Goal: Answer question/provide support: Share knowledge or assist other users

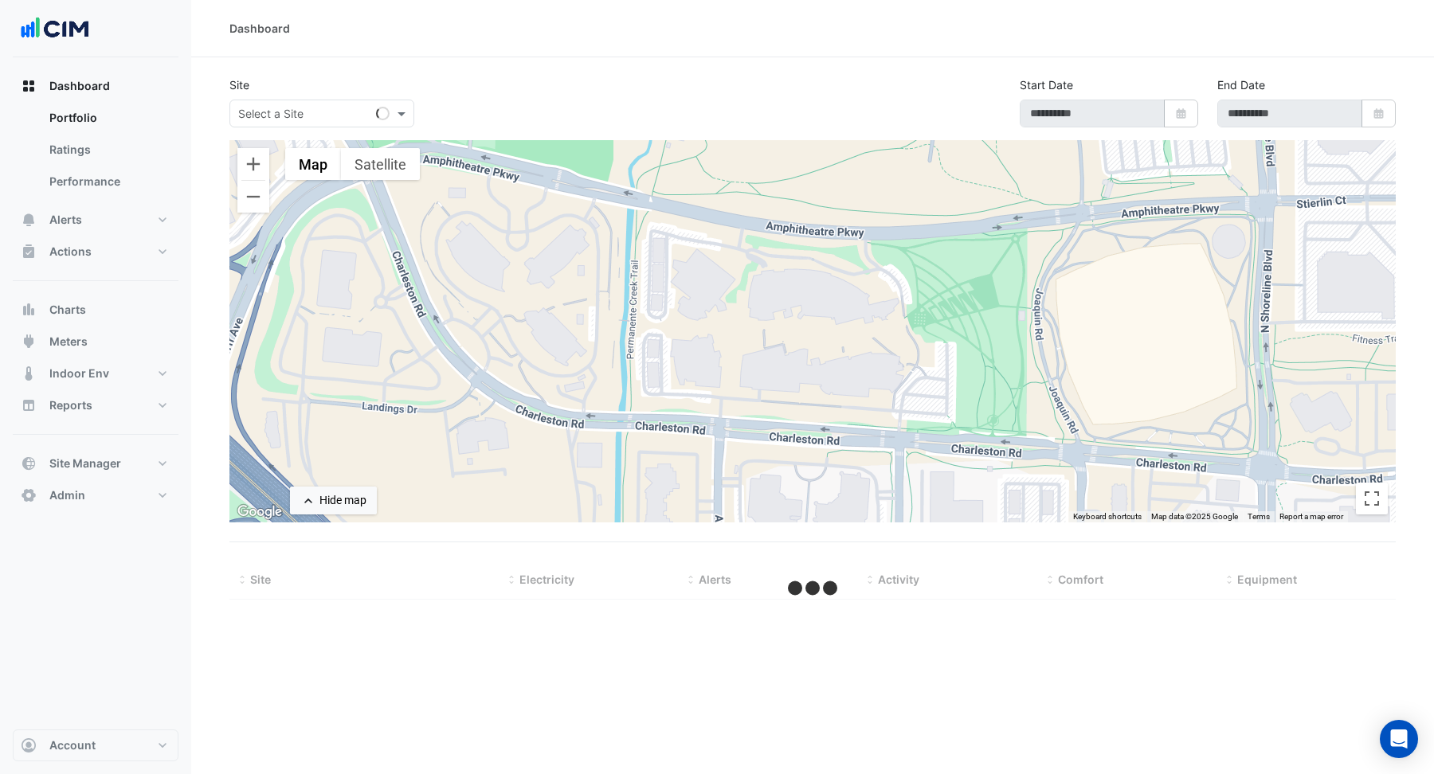
select select "**"
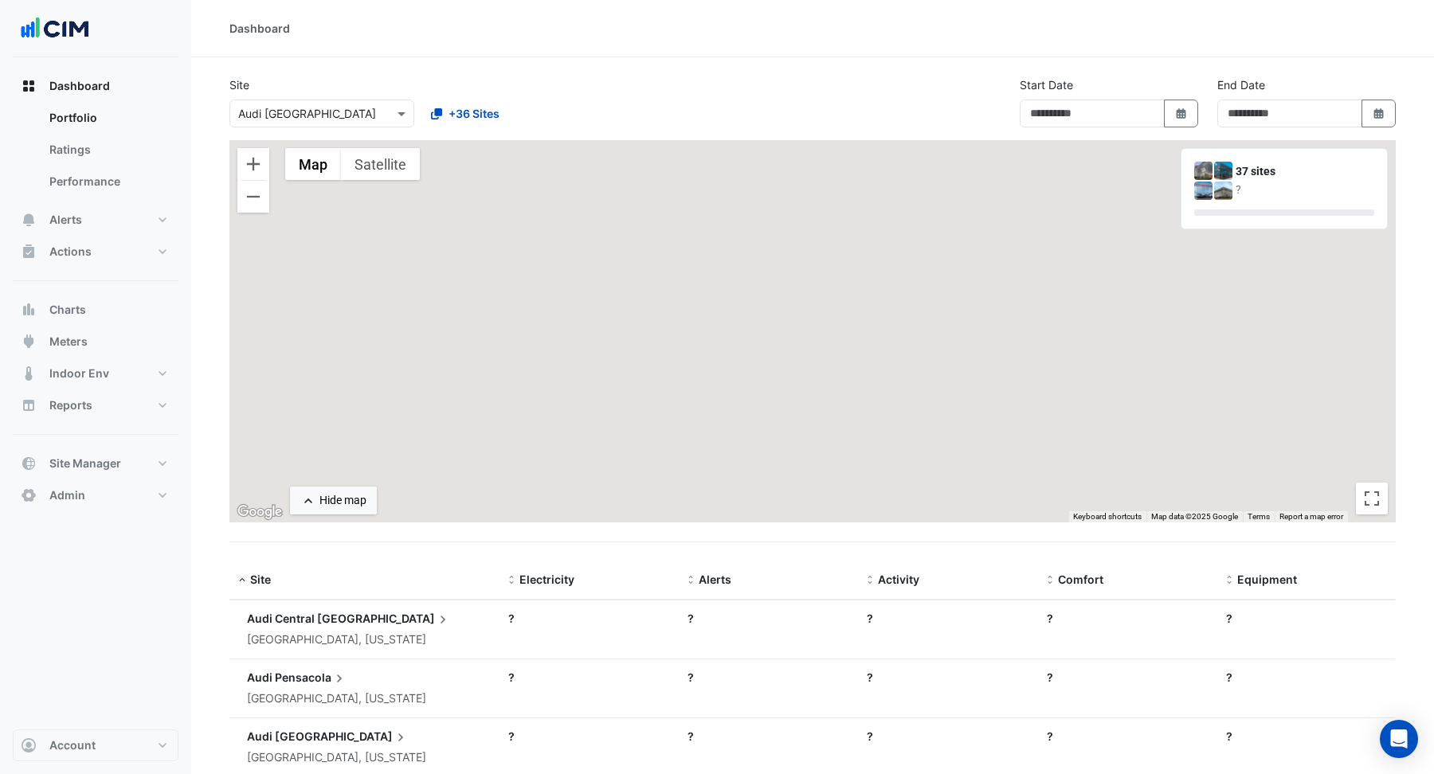
type input "**********"
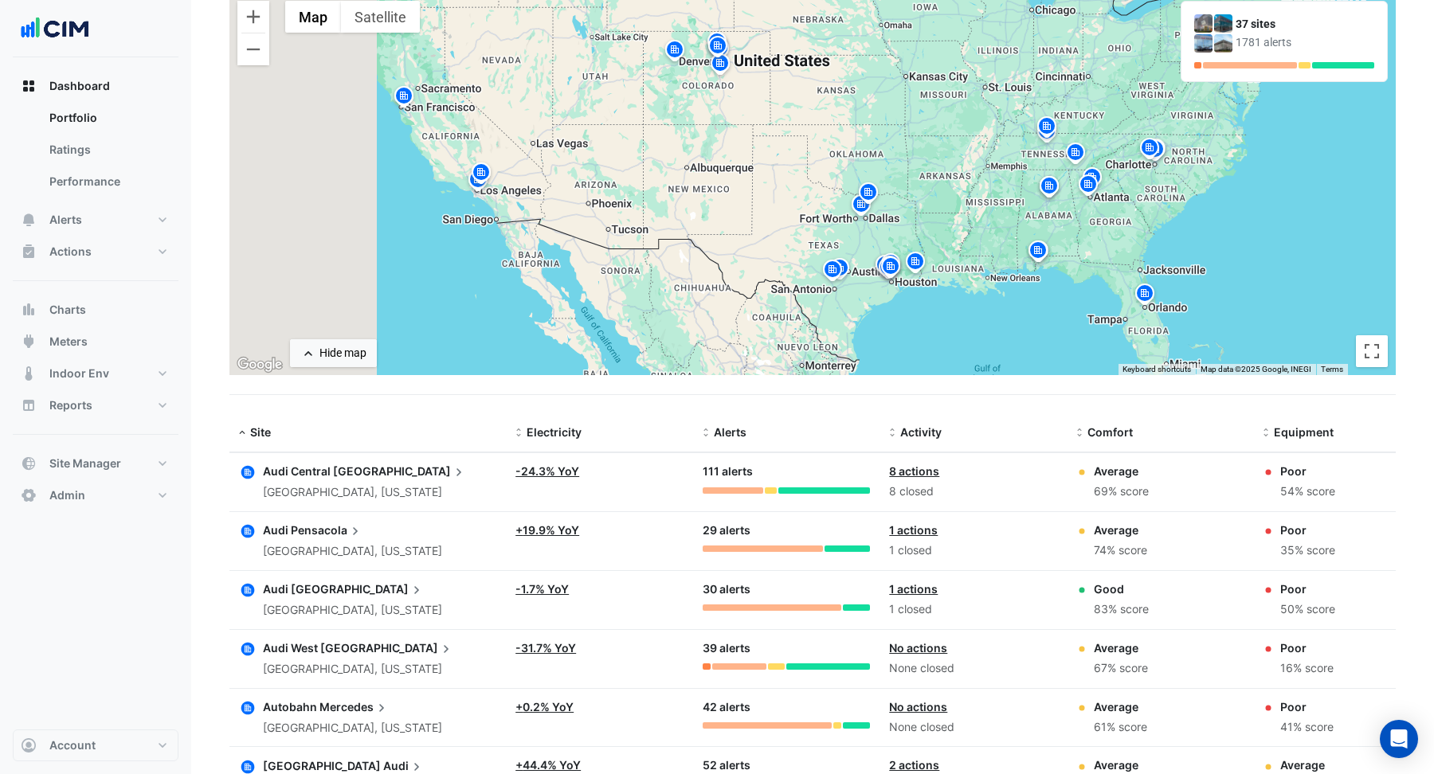
scroll to position [159, 0]
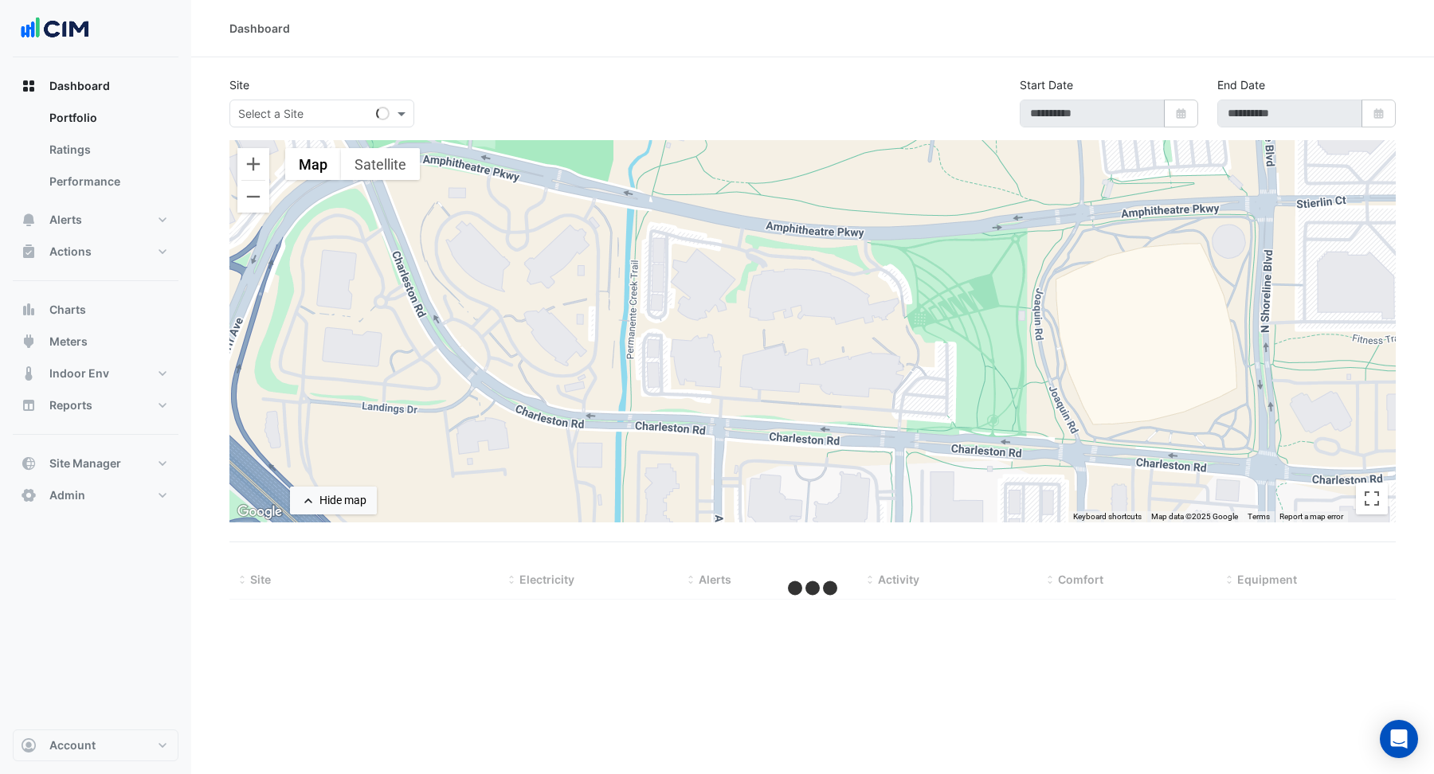
select select "**"
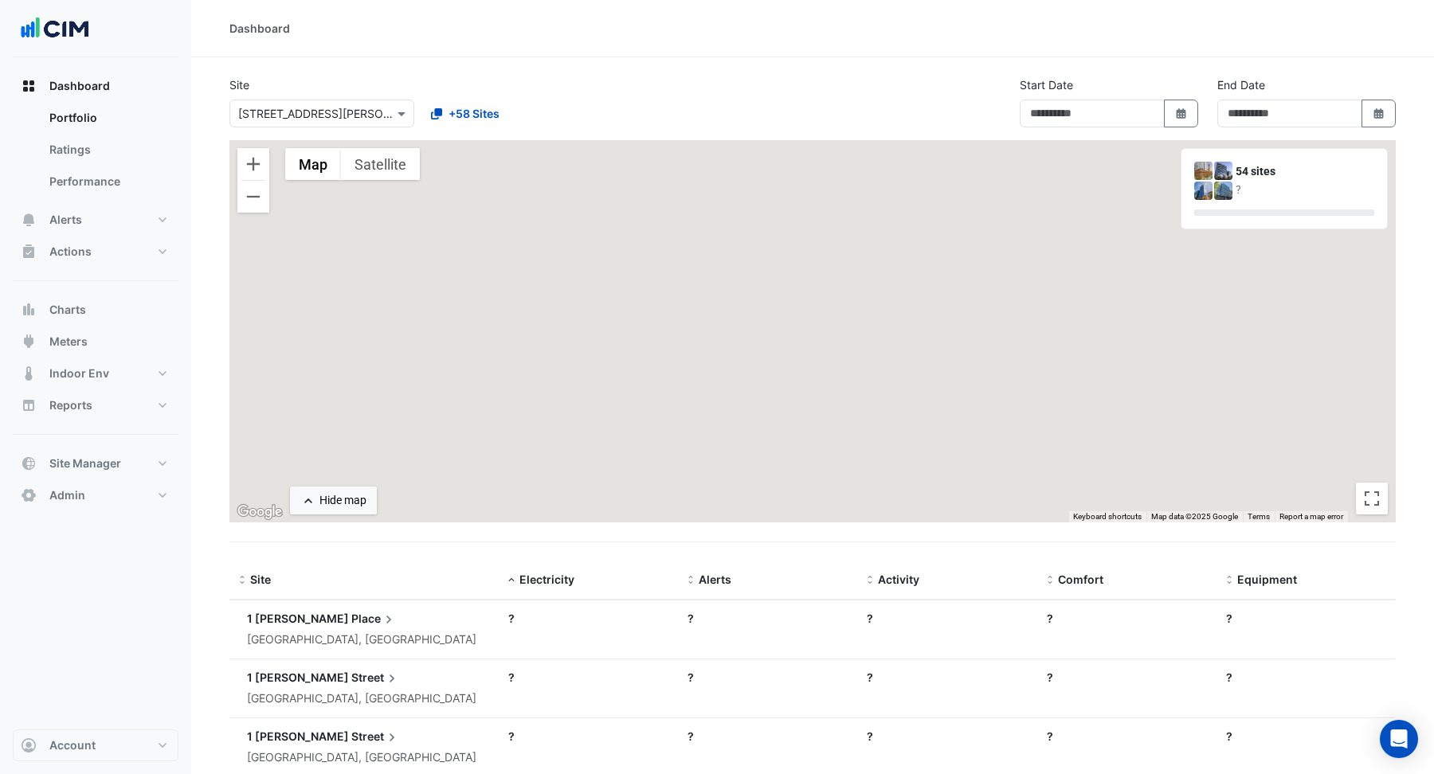
type input "**********"
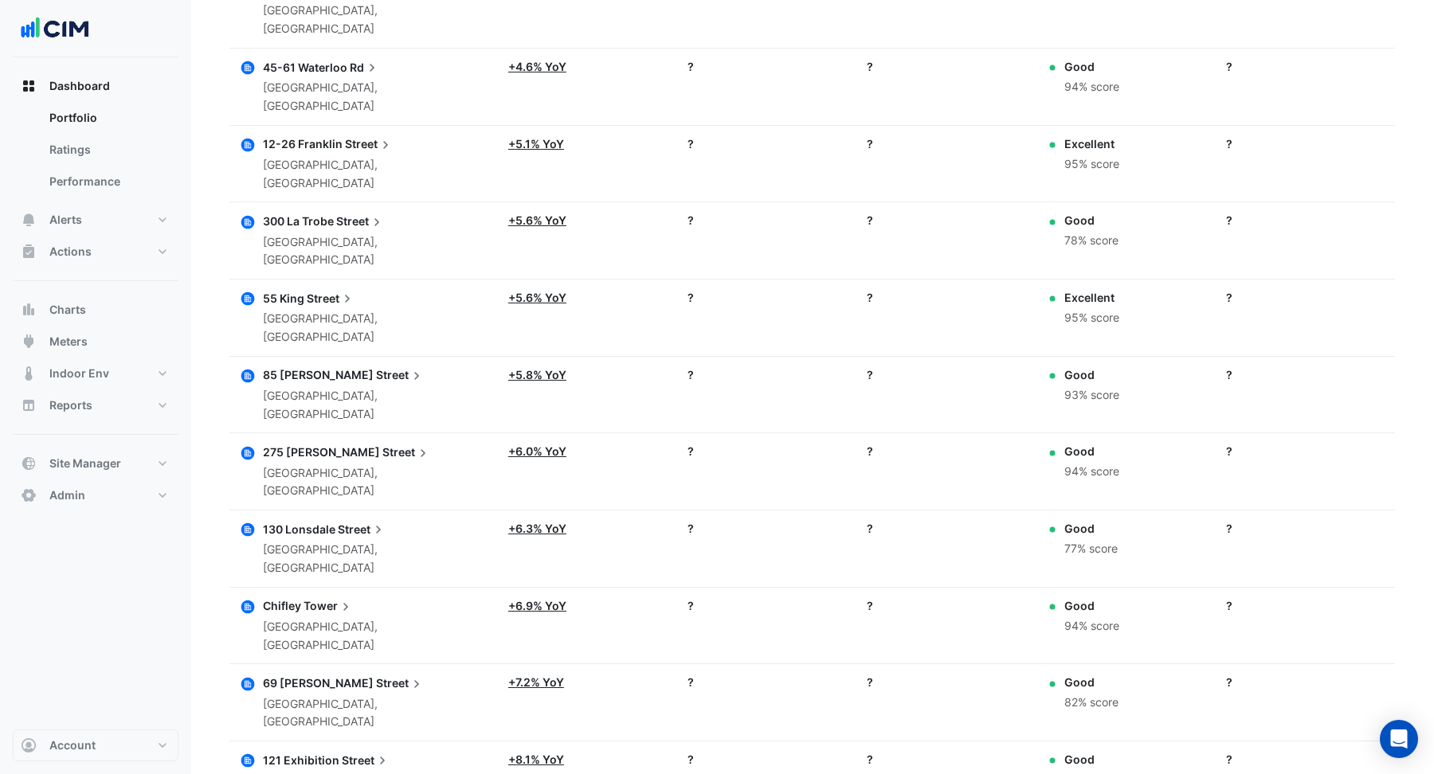
scroll to position [1252, 0]
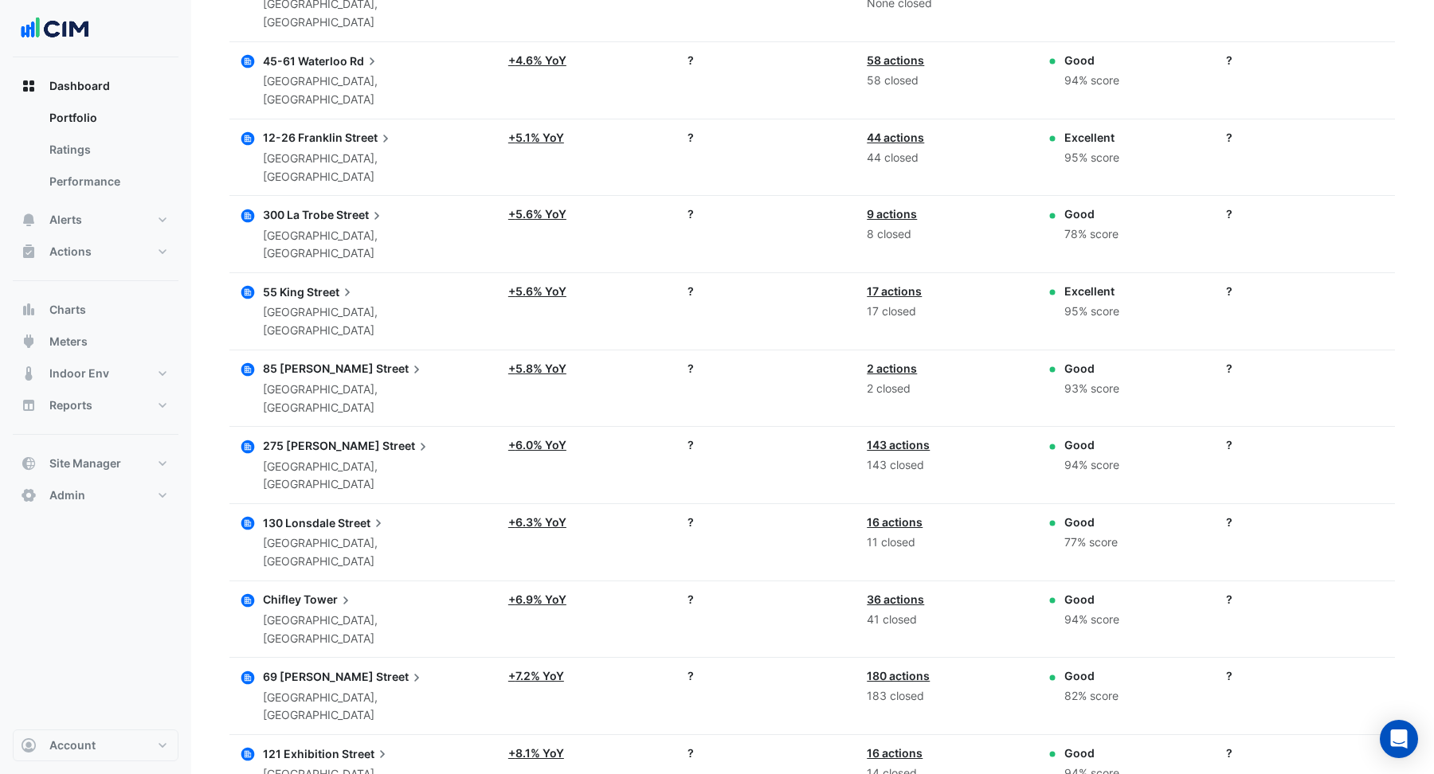
click at [308, 591] on span "Tower" at bounding box center [329, 600] width 50 height 18
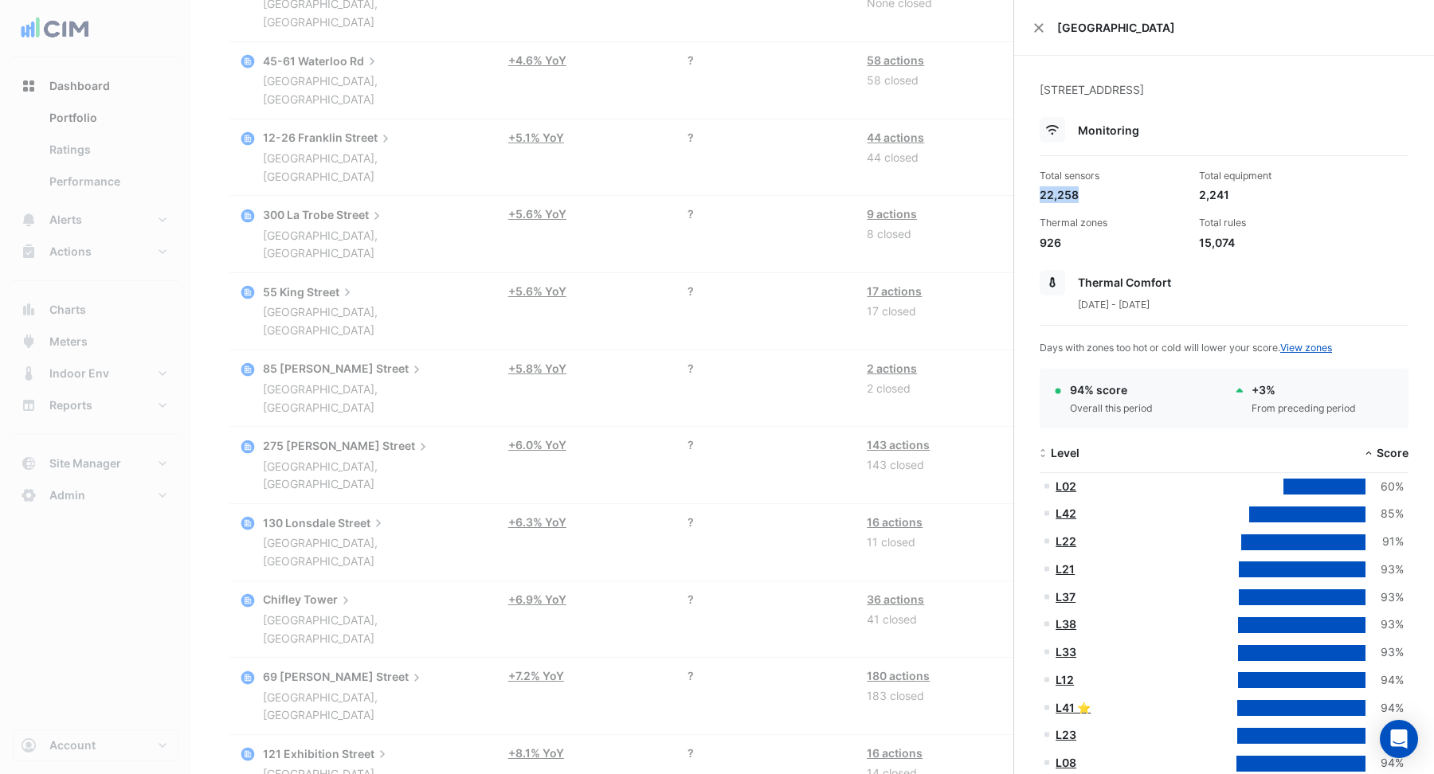
drag, startPoint x: 1040, startPoint y: 195, endPoint x: 1084, endPoint y: 197, distance: 43.8
click at [1084, 197] on div "22,258" at bounding box center [1113, 194] width 147 height 17
click at [1091, 196] on div "22,258" at bounding box center [1113, 194] width 147 height 17
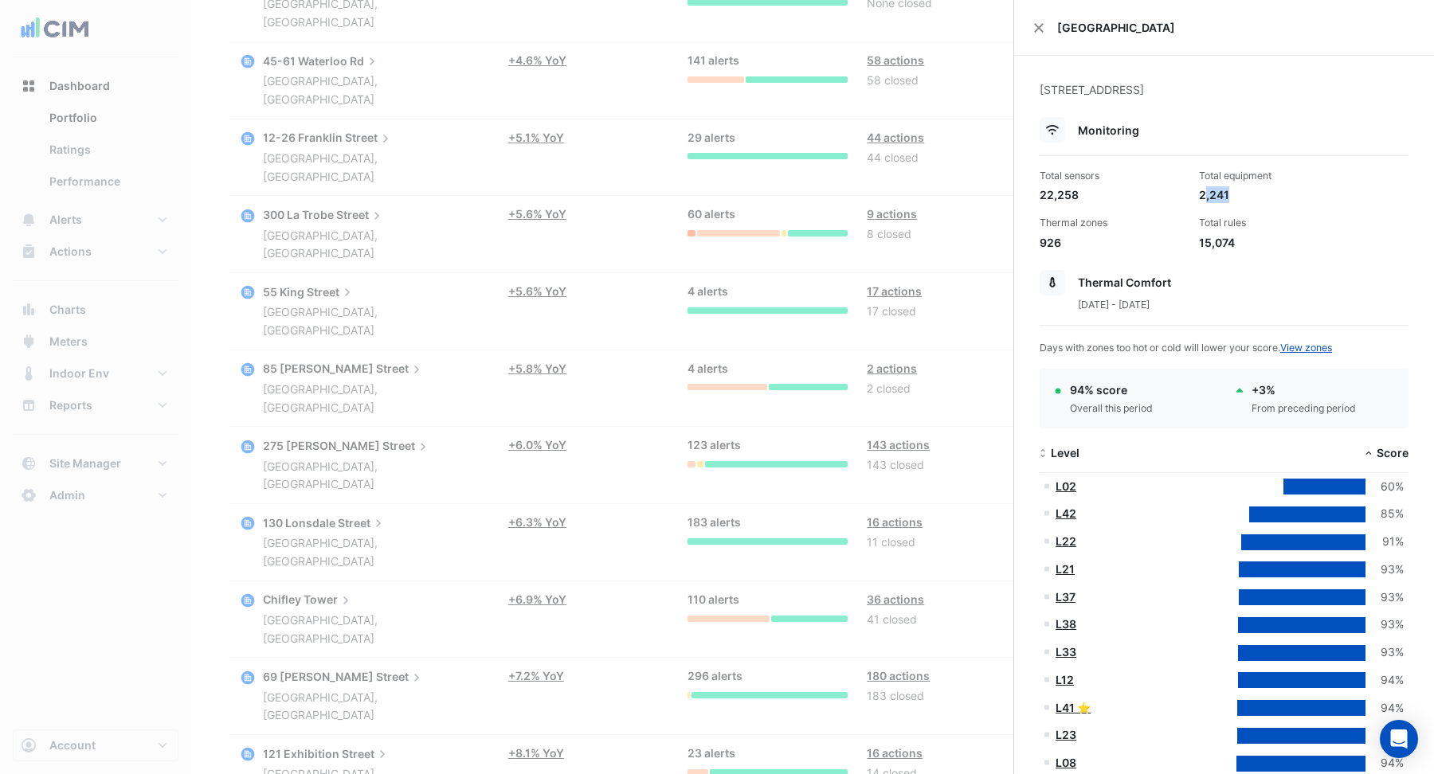
drag, startPoint x: 1201, startPoint y: 197, endPoint x: 1228, endPoint y: 199, distance: 26.4
click at [1228, 199] on div "2,241" at bounding box center [1272, 194] width 147 height 17
drag, startPoint x: 1198, startPoint y: 196, endPoint x: 1238, endPoint y: 195, distance: 39.8
click at [1238, 195] on div "2,241" at bounding box center [1272, 194] width 147 height 17
drag, startPoint x: 1063, startPoint y: 243, endPoint x: 1035, endPoint y: 246, distance: 28.1
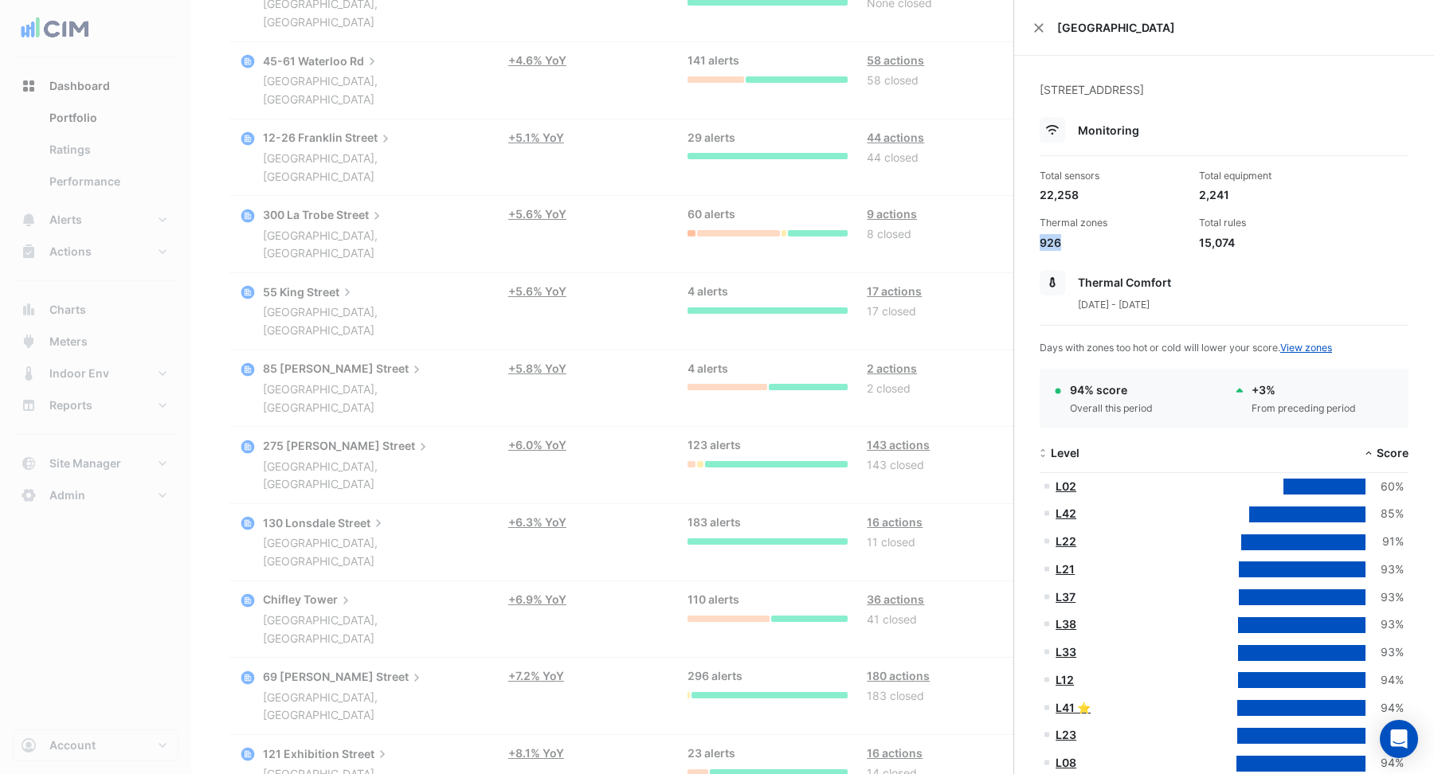
click at [1035, 247] on div "Thermal zones 926" at bounding box center [1112, 233] width 159 height 34
drag, startPoint x: 1199, startPoint y: 239, endPoint x: 1252, endPoint y: 239, distance: 53.4
click at [1252, 239] on div "15,074" at bounding box center [1272, 242] width 147 height 17
drag, startPoint x: 1039, startPoint y: 195, endPoint x: 1083, endPoint y: 195, distance: 43.8
click at [1083, 195] on div "22,258" at bounding box center [1113, 194] width 147 height 17
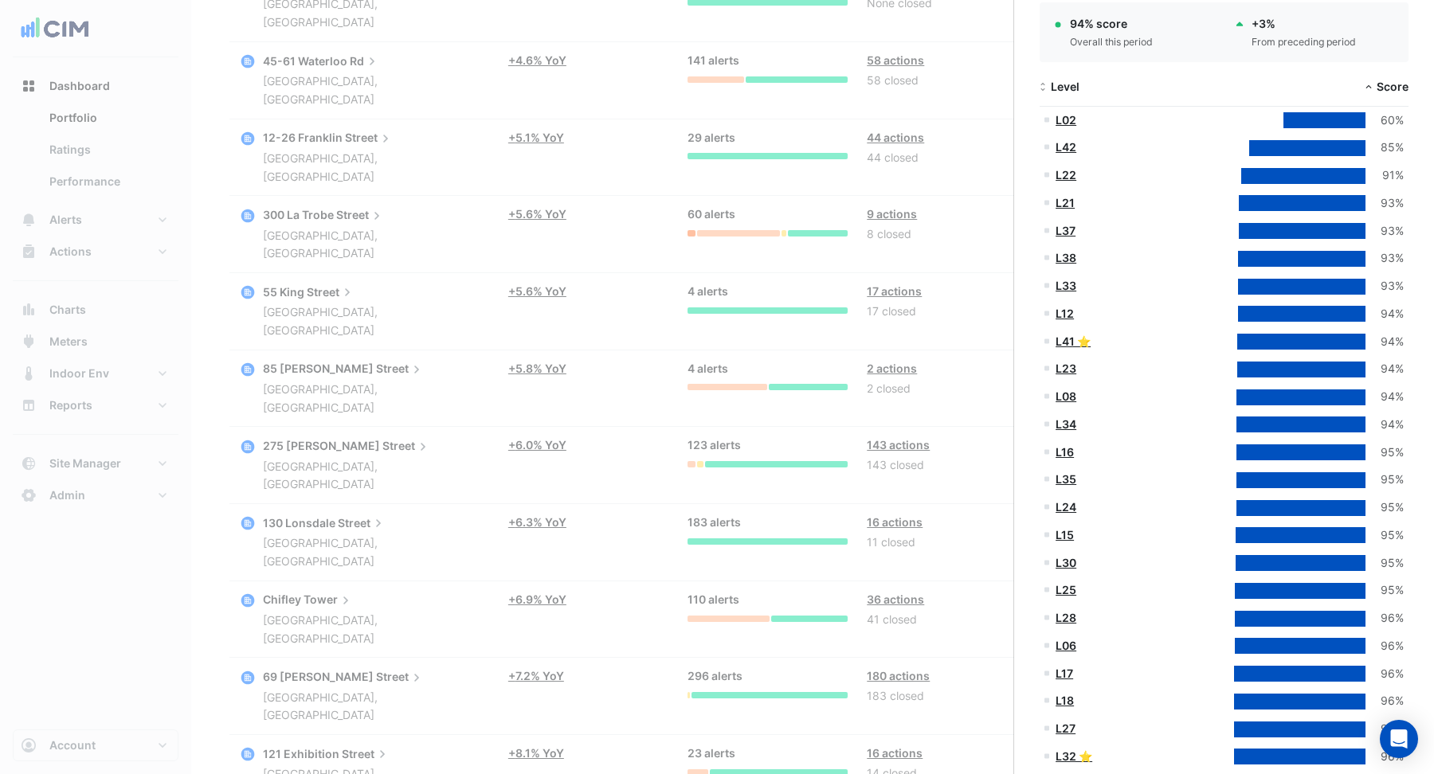
scroll to position [297, 0]
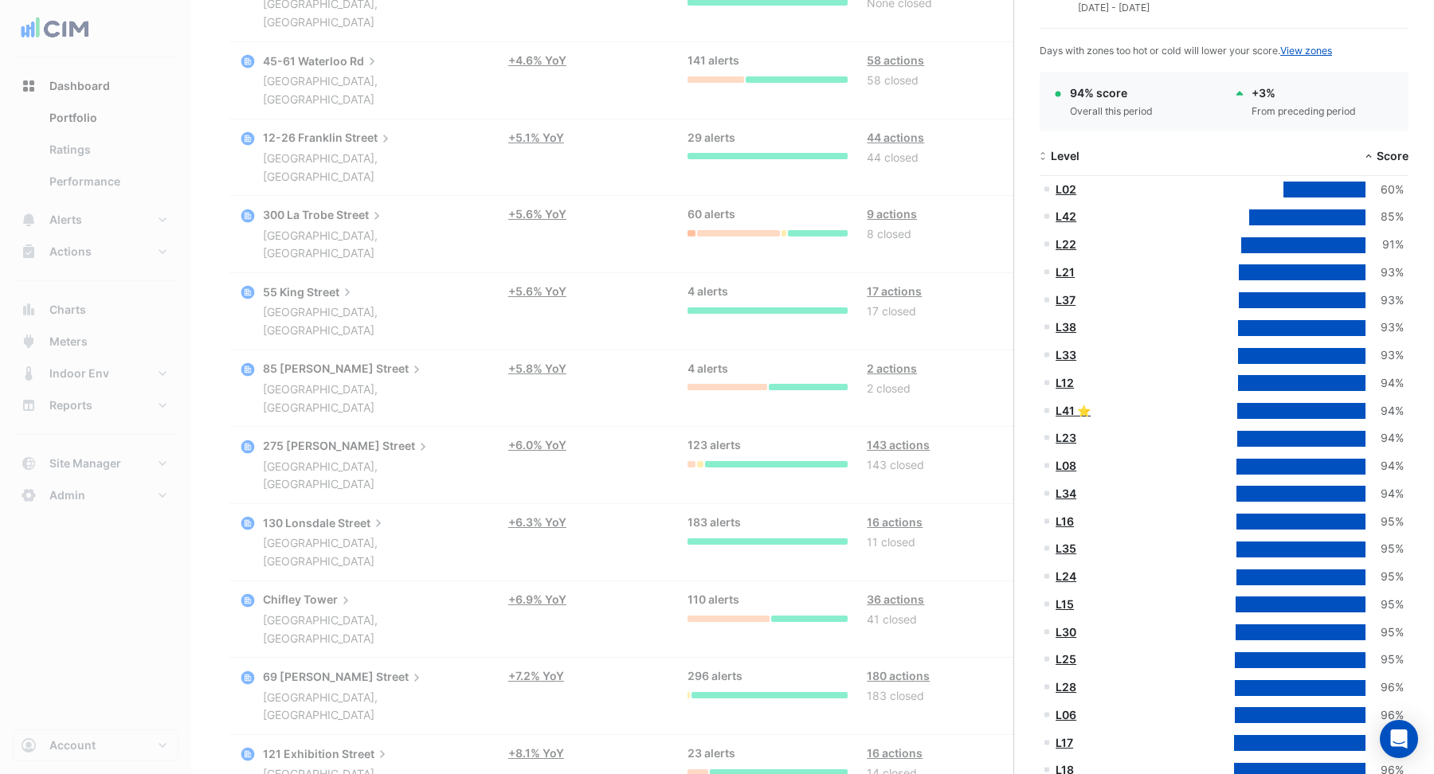
click at [1311, 186] on div at bounding box center [1324, 190] width 82 height 16
click at [1307, 192] on div at bounding box center [1324, 190] width 82 height 16
click at [1296, 189] on div at bounding box center [1324, 190] width 82 height 16
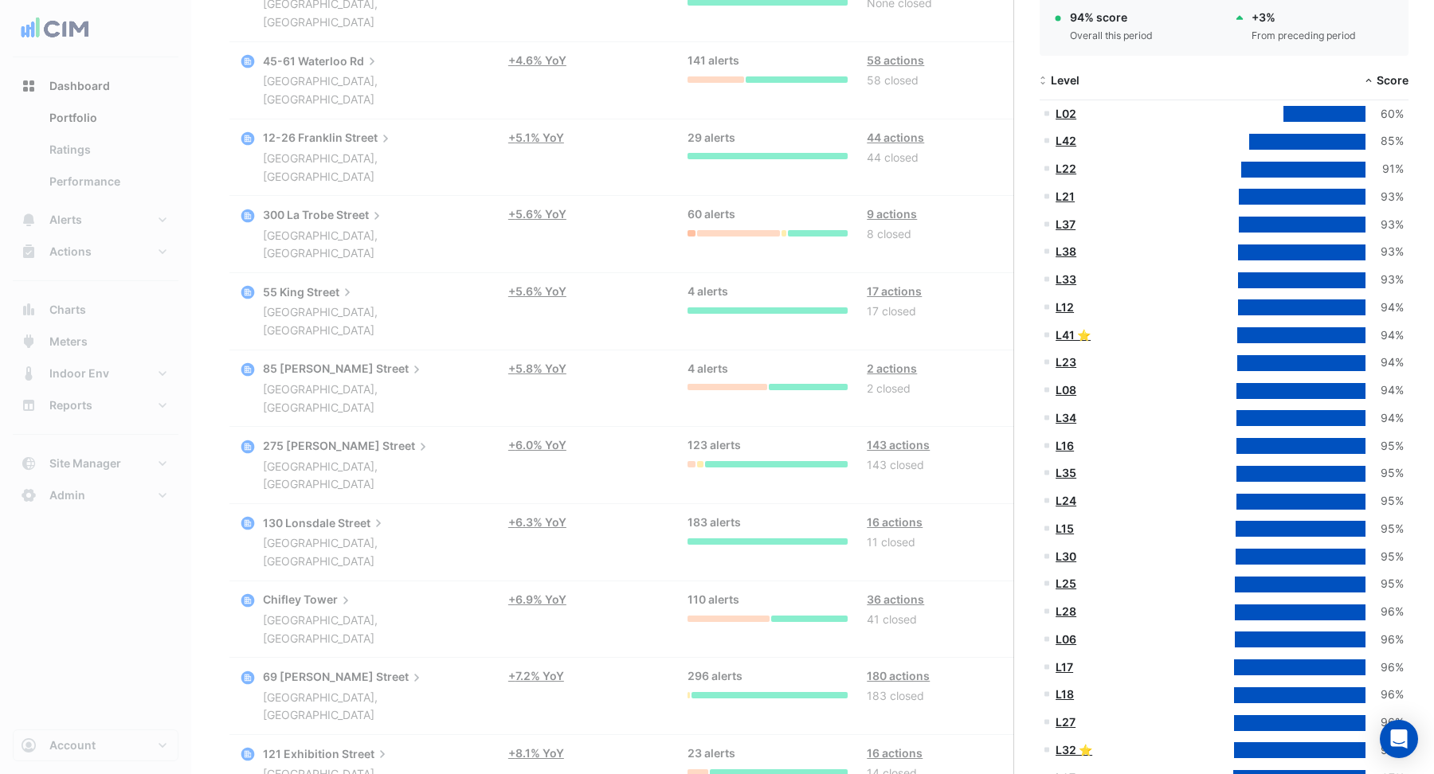
scroll to position [229, 0]
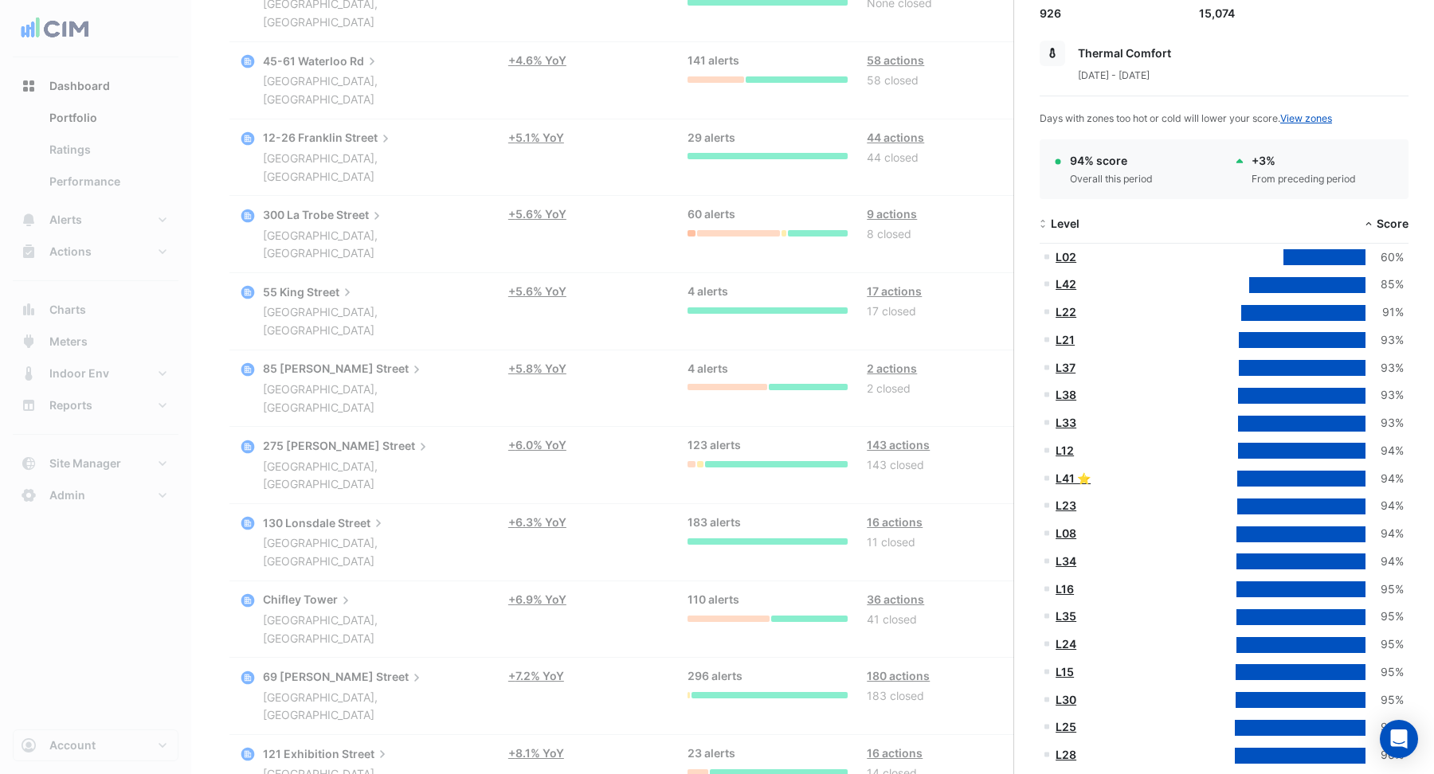
click at [1258, 271] on datatable-body-cell "85%" at bounding box center [1317, 285] width 185 height 28
click at [1295, 249] on div at bounding box center [1324, 257] width 82 height 16
click at [1369, 276] on div "85%" at bounding box center [1385, 285] width 38 height 18
click at [1370, 251] on div "60%" at bounding box center [1385, 258] width 38 height 18
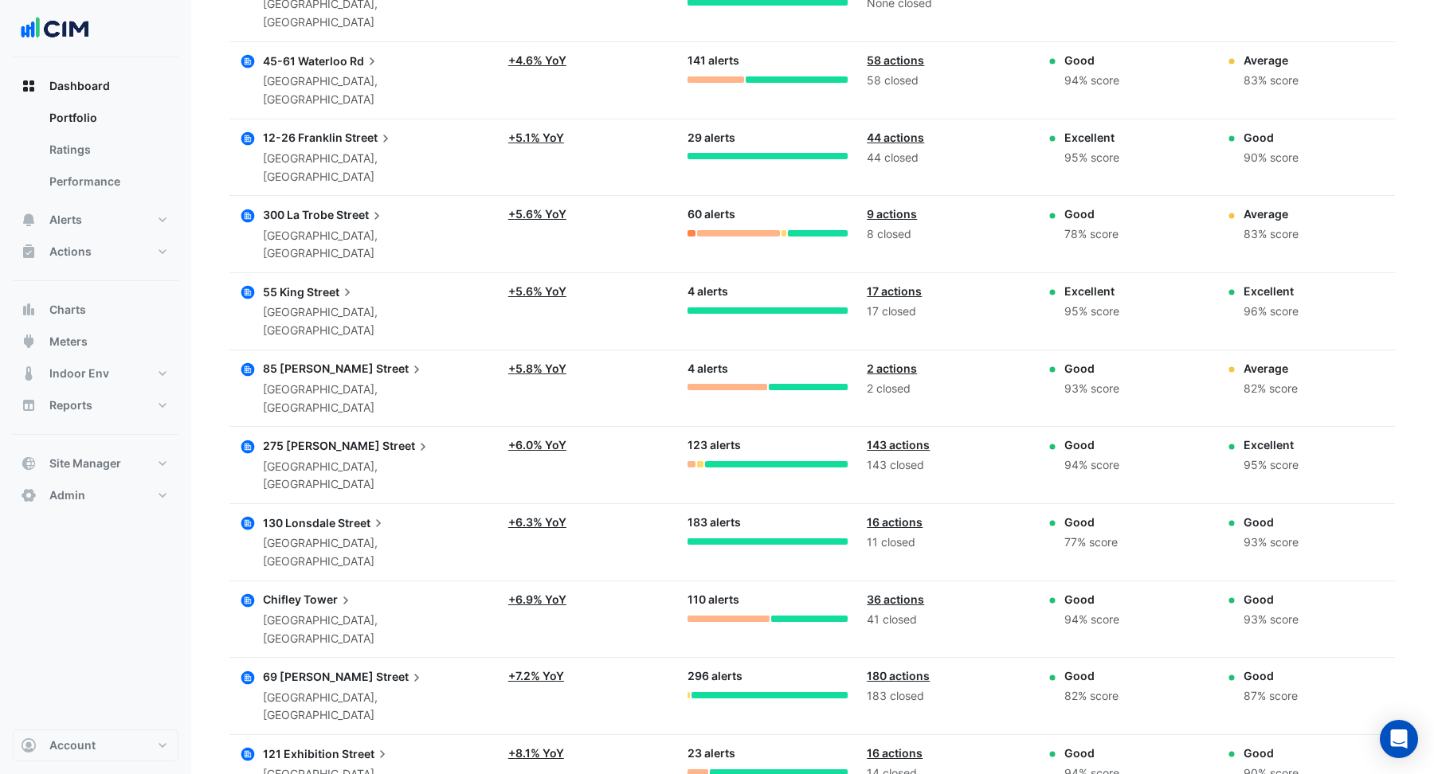
click at [870, 157] on ngb-offcanvas-backdrop at bounding box center [717, 387] width 1434 height 774
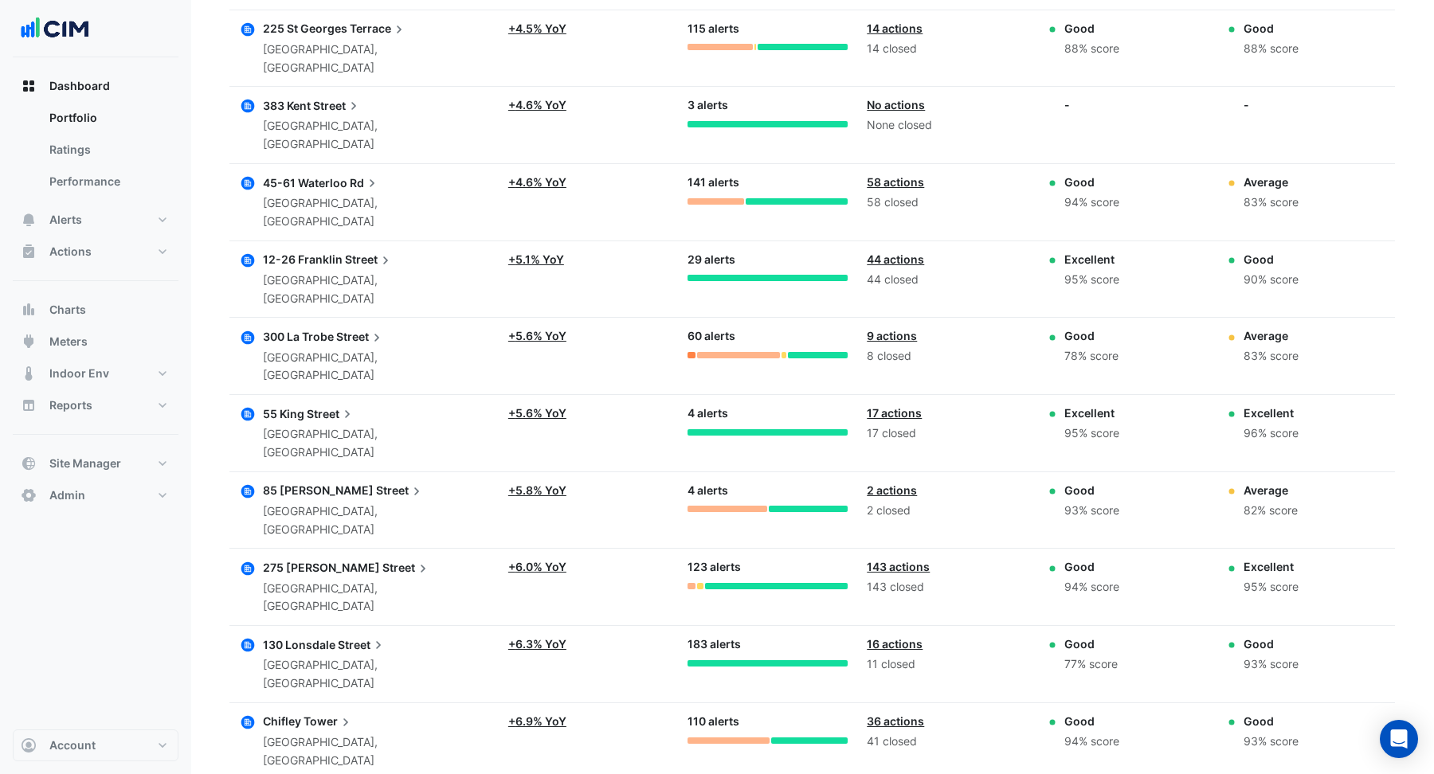
scroll to position [1136, 0]
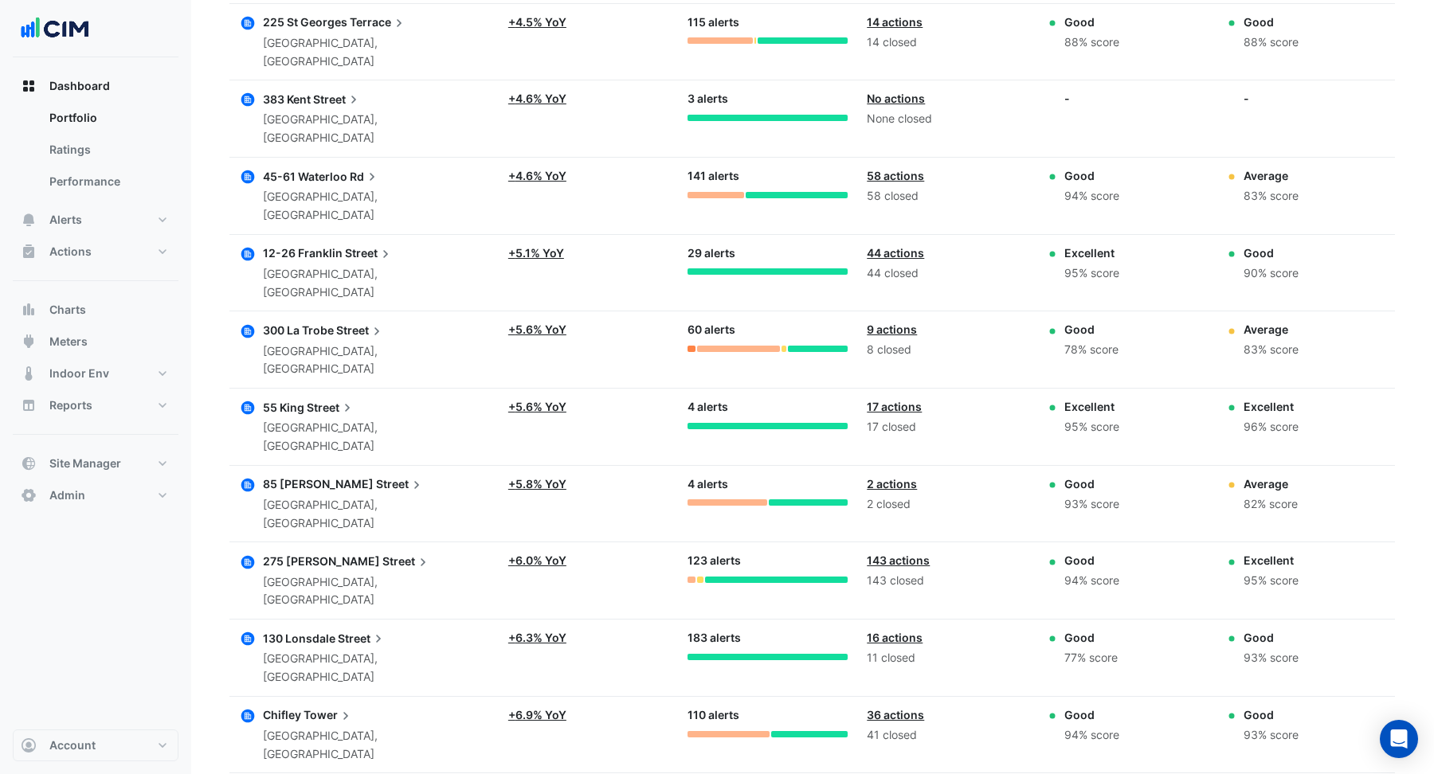
click at [290, 708] on span "Chifley" at bounding box center [282, 715] width 38 height 14
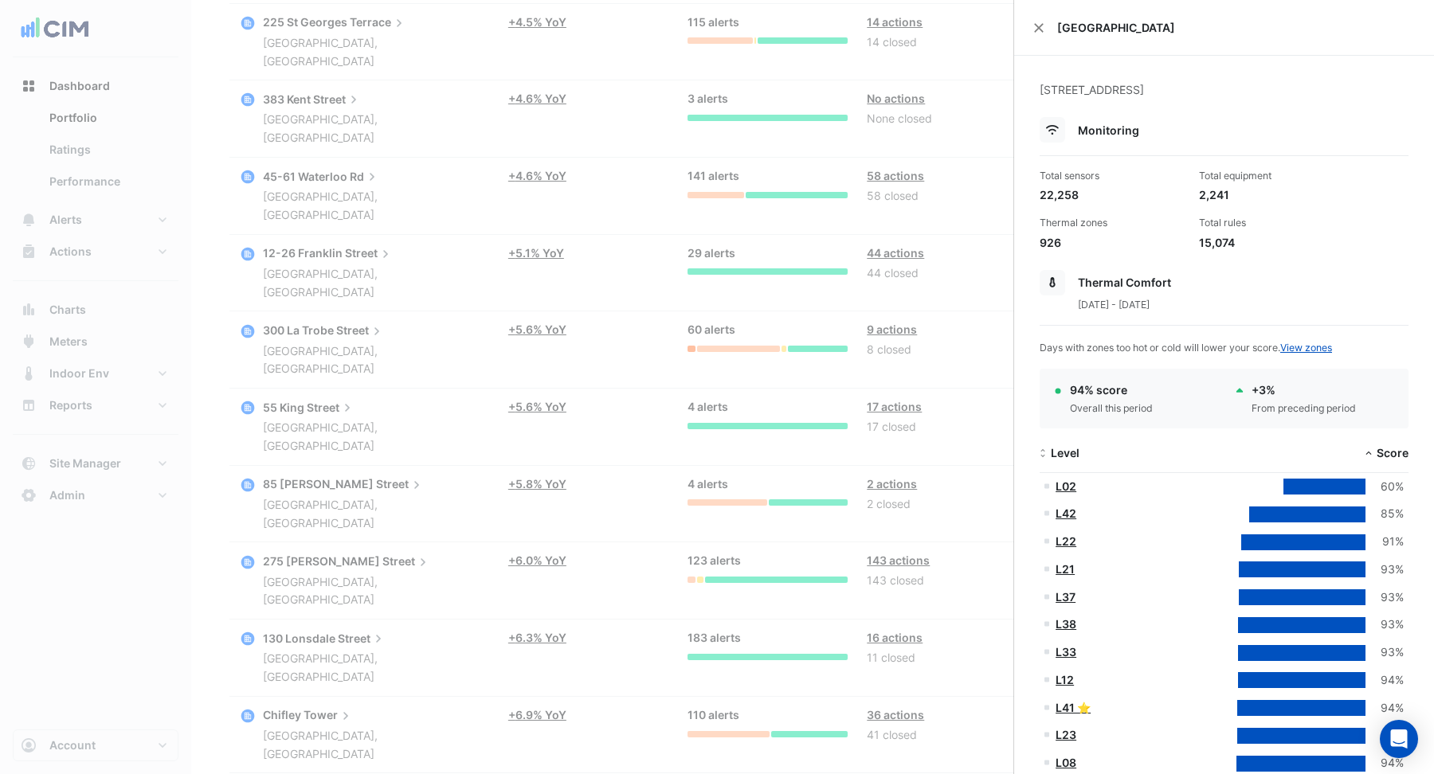
click at [1303, 484] on div at bounding box center [1324, 487] width 82 height 16
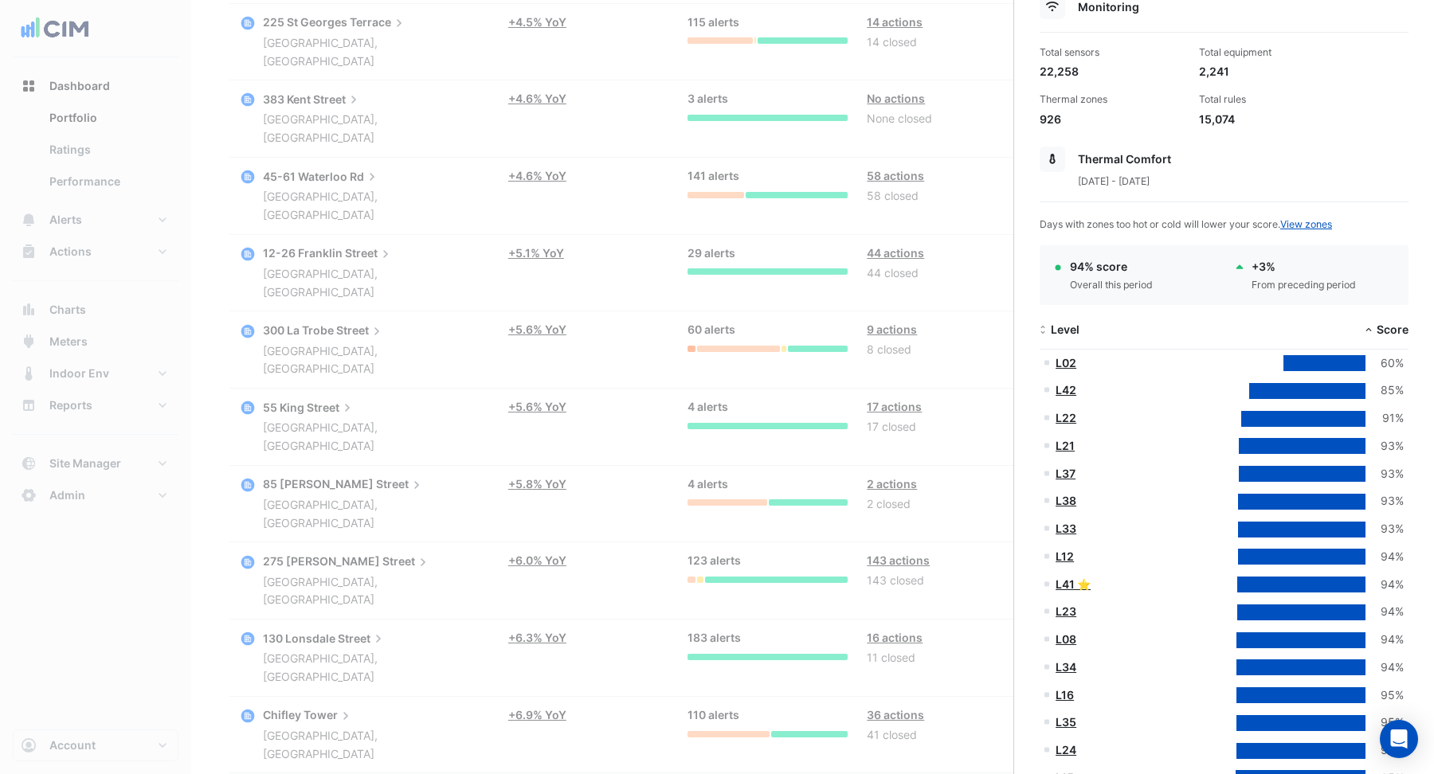
scroll to position [153, 0]
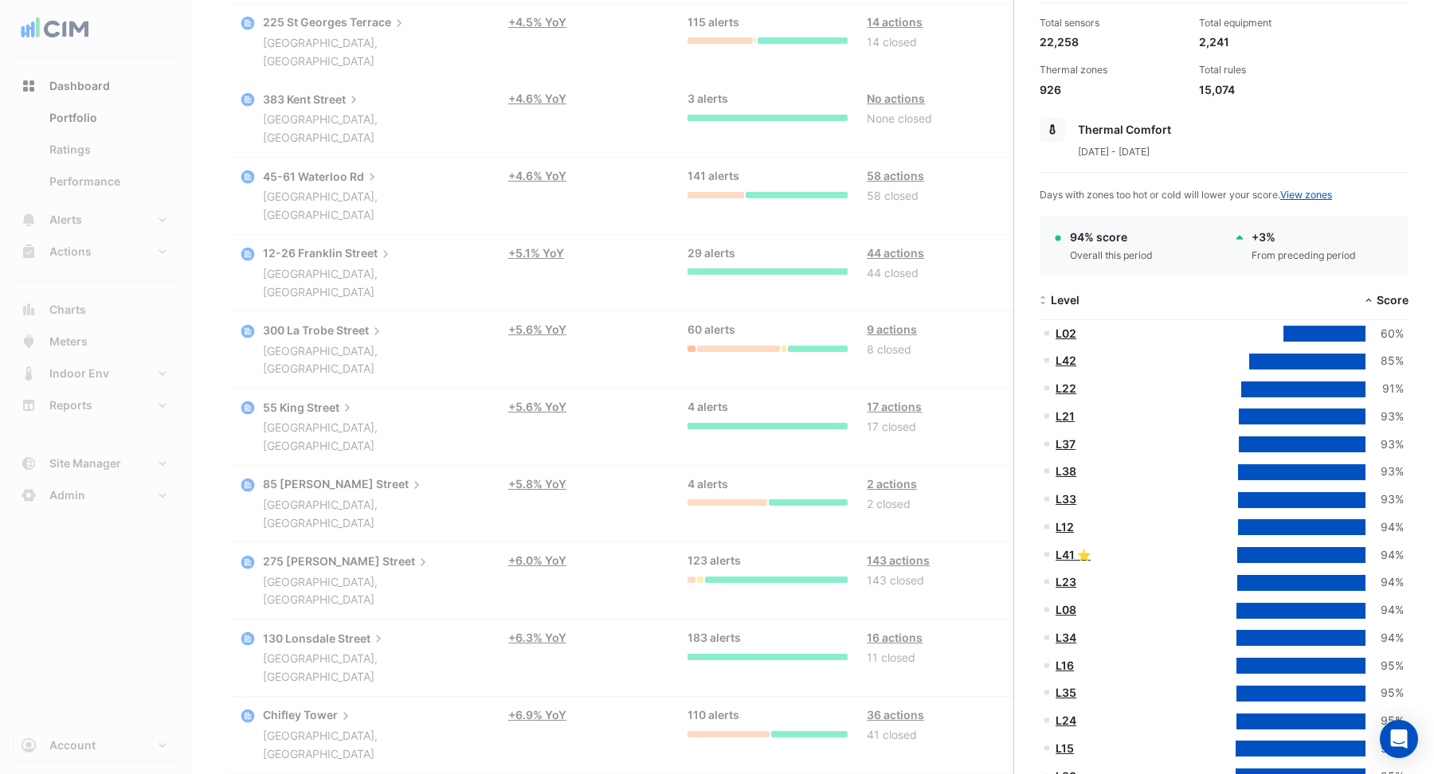
click at [1067, 335] on link "L02" at bounding box center [1066, 334] width 21 height 14
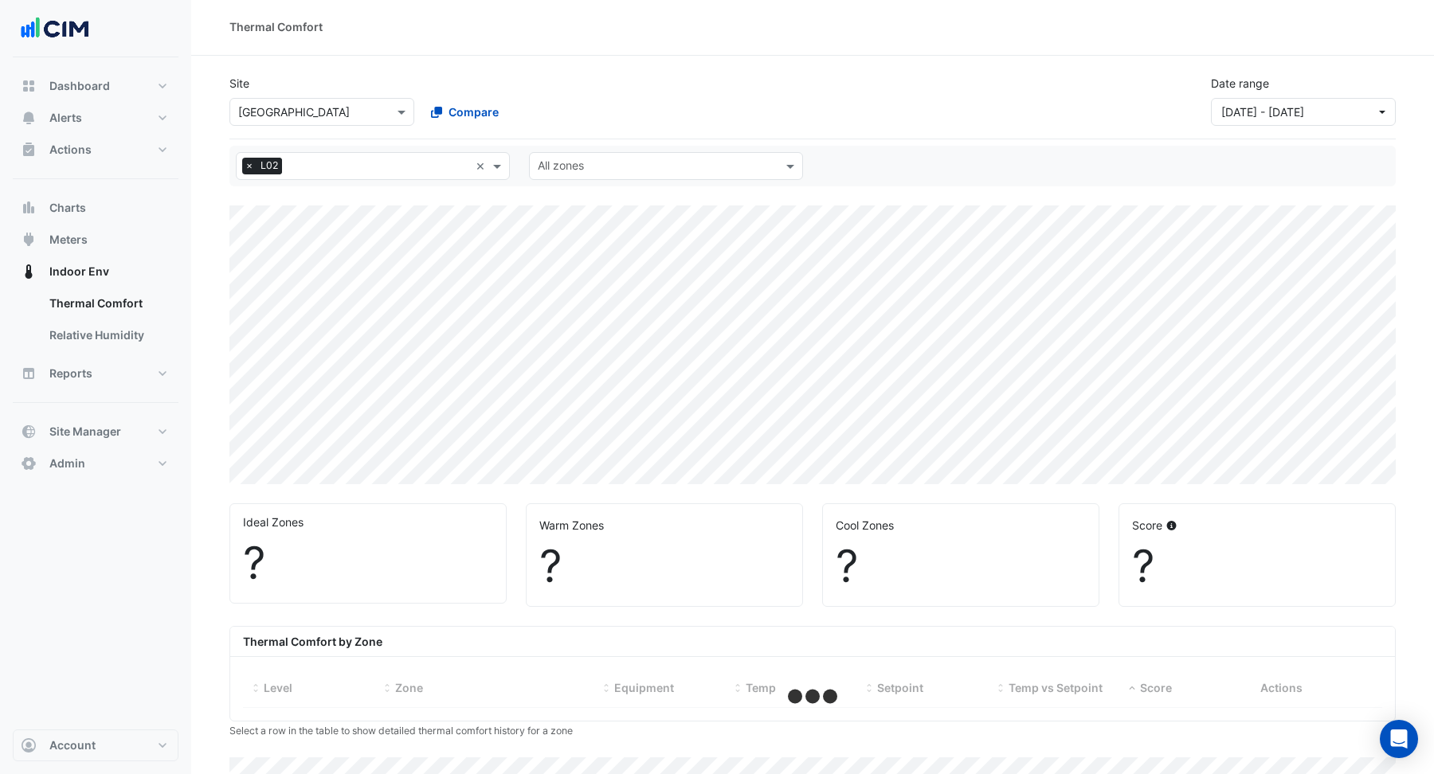
select select "**"
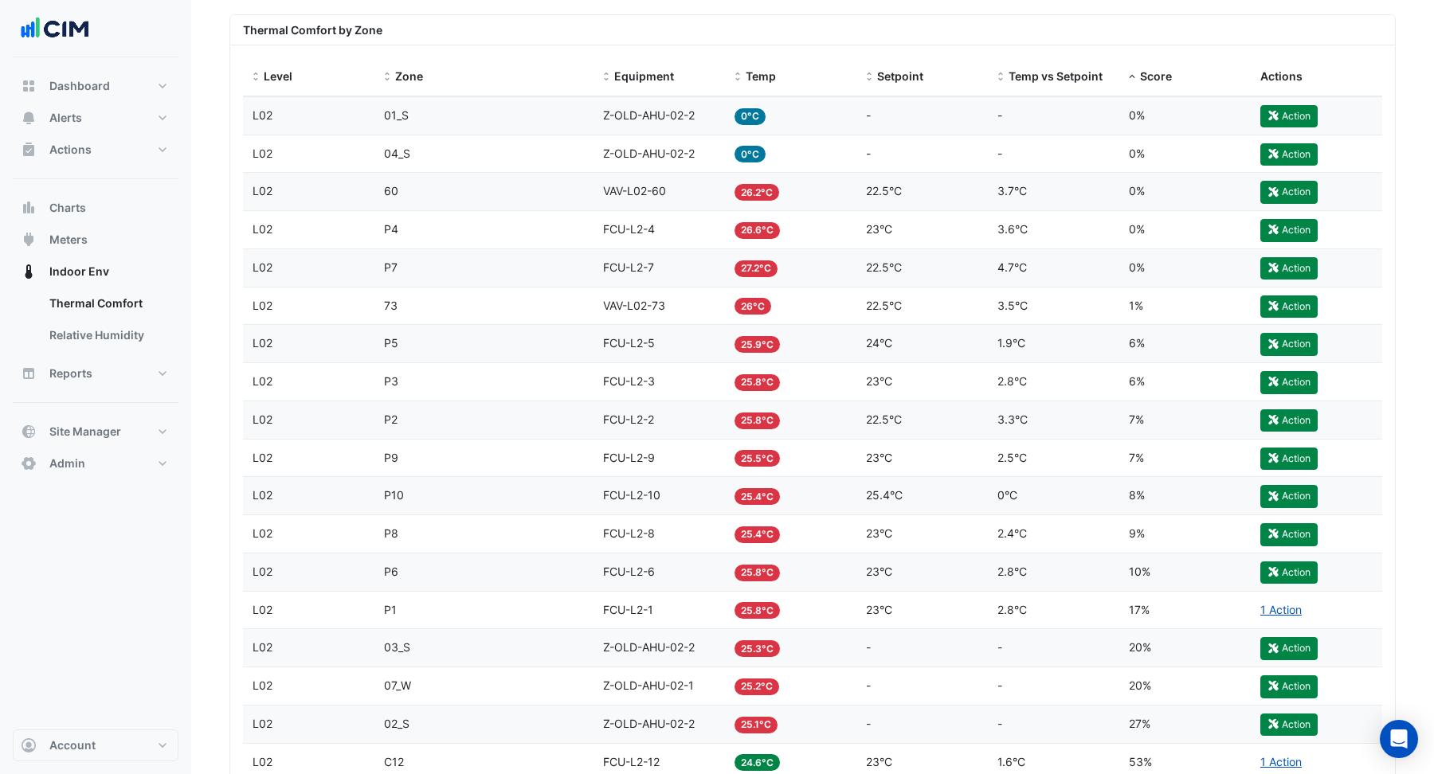
scroll to position [606, 0]
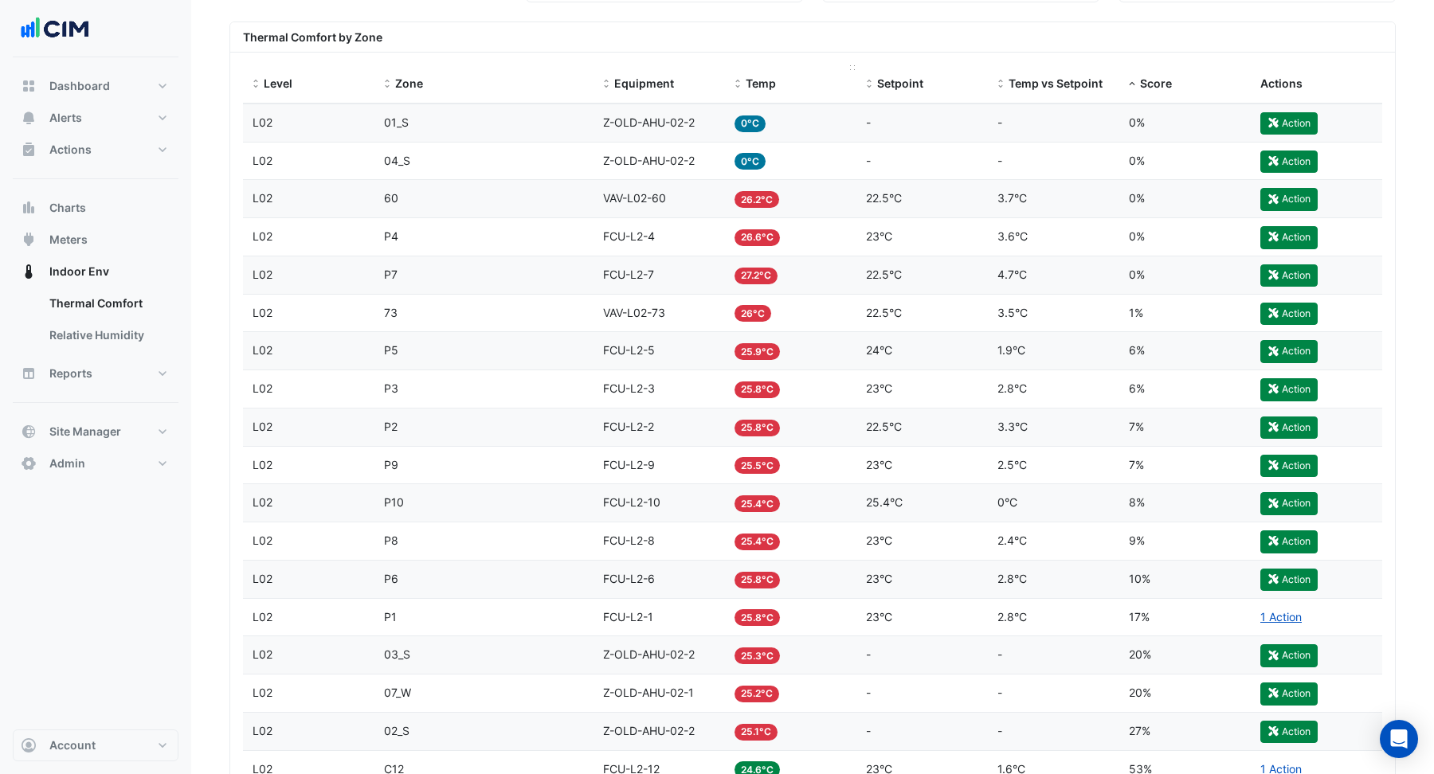
click at [770, 84] on span "Temp" at bounding box center [761, 83] width 30 height 14
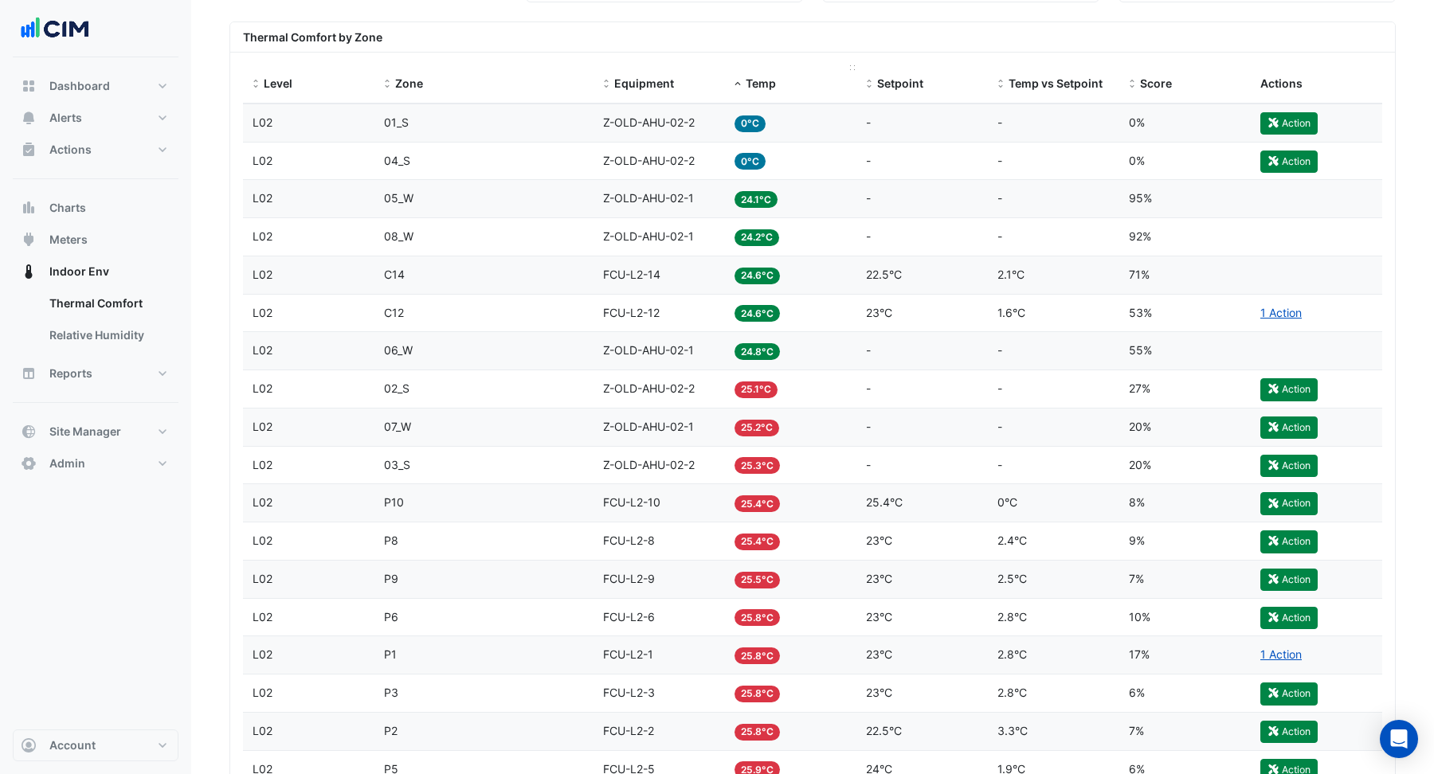
click at [769, 88] on span "Temp" at bounding box center [761, 83] width 30 height 14
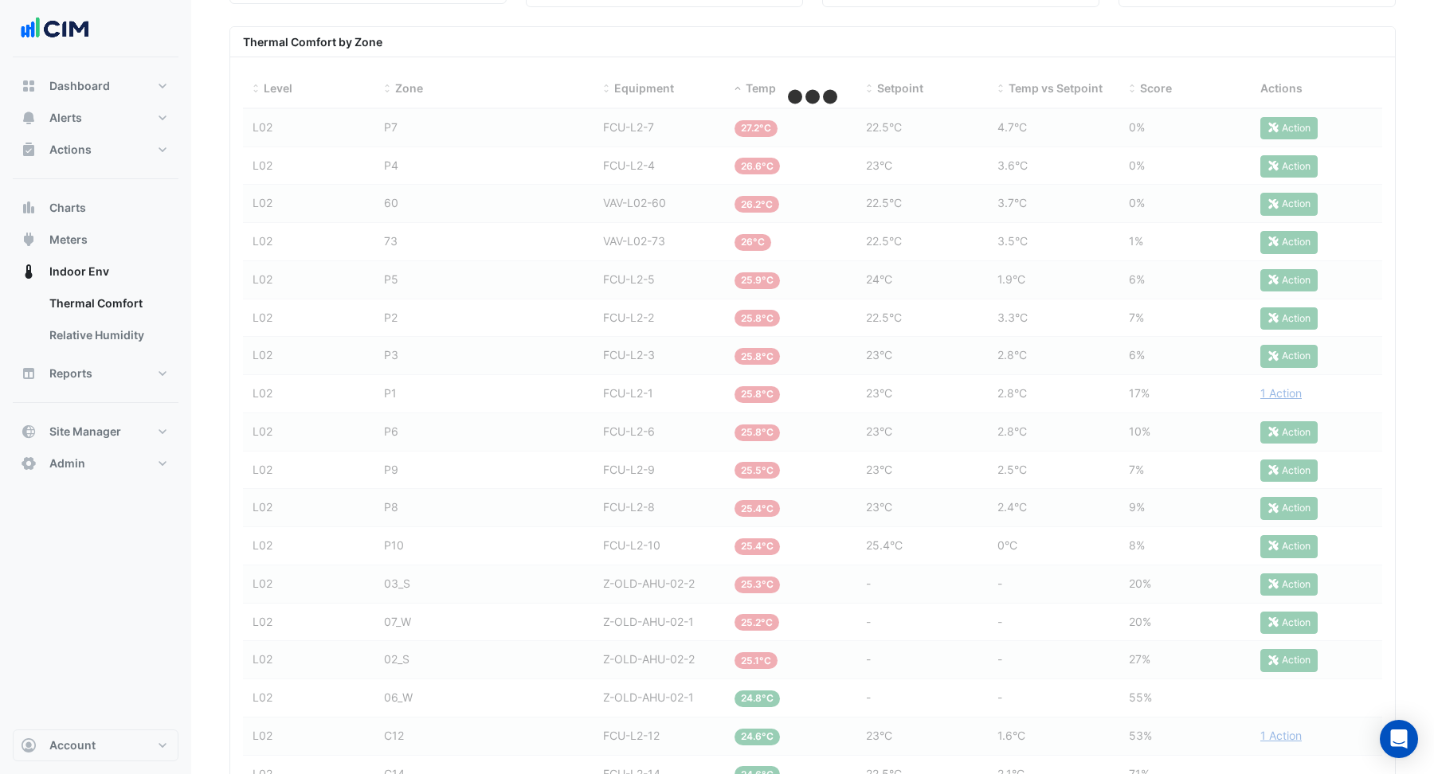
scroll to position [606, 0]
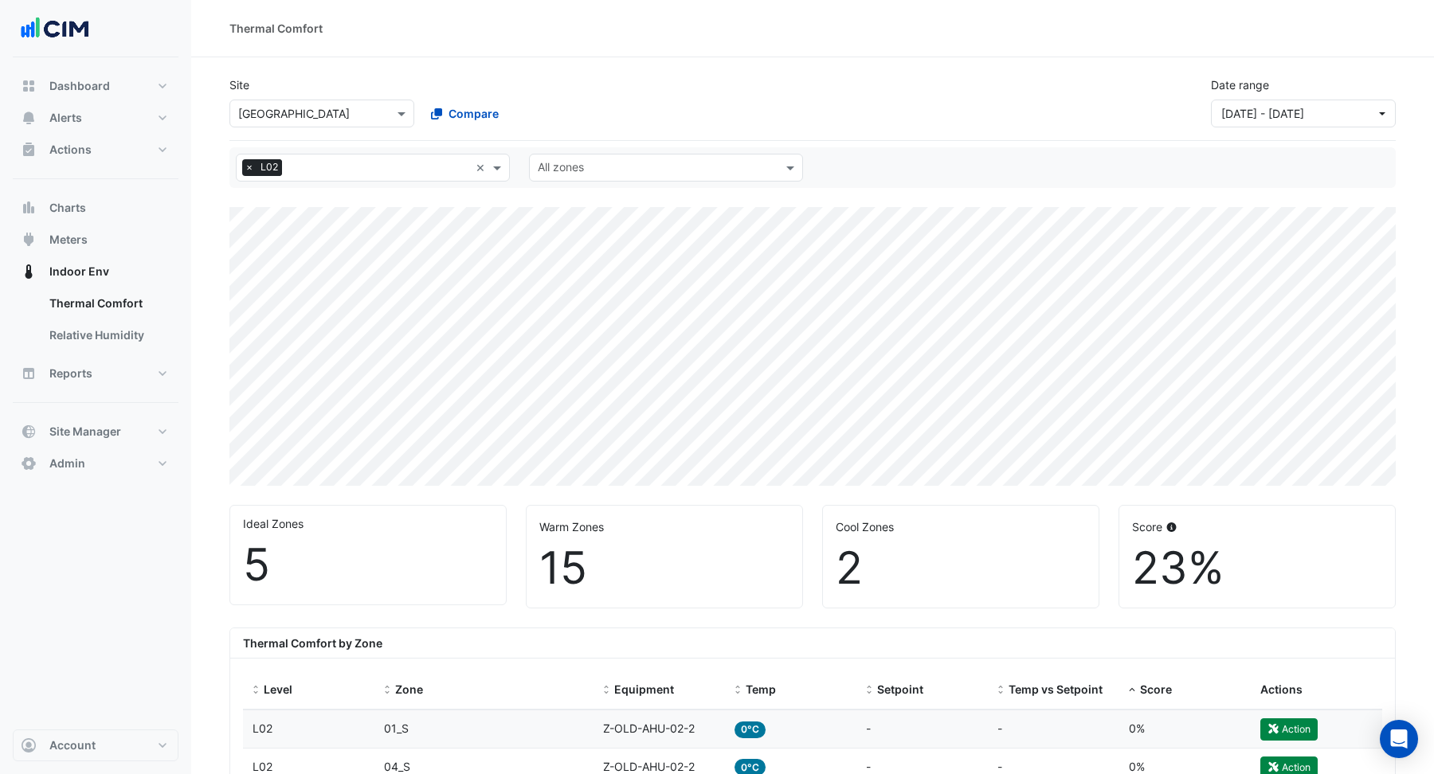
select select "**"
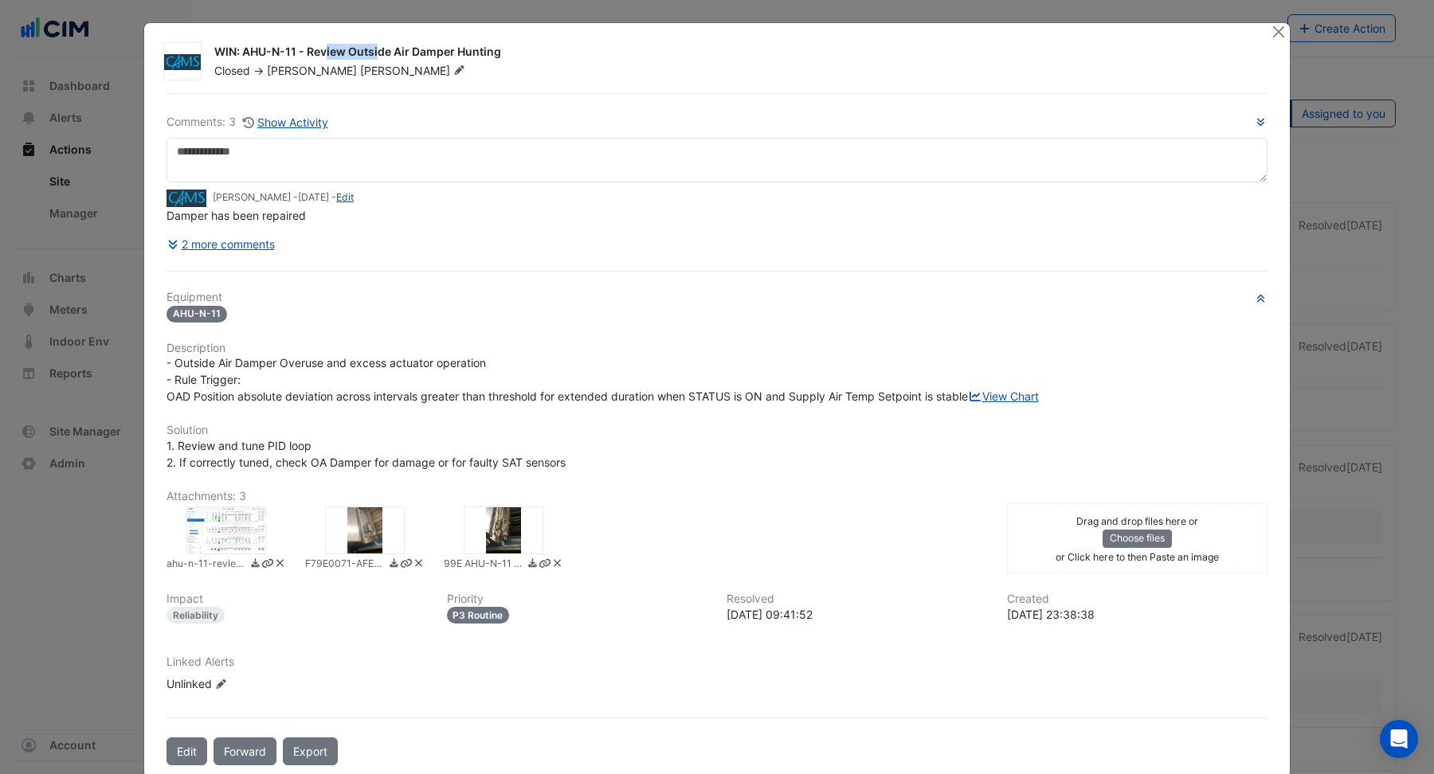
drag, startPoint x: 240, startPoint y: 49, endPoint x: 295, endPoint y: 52, distance: 55.1
click at [295, 52] on div "WIN: AHU-N-11 - Review Outside Air Damper Hunting" at bounding box center [732, 53] width 1037 height 19
click at [317, 53] on div "WIN: AHU-N-11 - Review Outside Air Damper Hunting" at bounding box center [732, 53] width 1037 height 19
drag, startPoint x: 309, startPoint y: 50, endPoint x: 489, endPoint y: 61, distance: 180.4
click at [489, 61] on div "WIN: AHU-N-11 - Review Outside Air Damper Hunting" at bounding box center [732, 53] width 1037 height 19
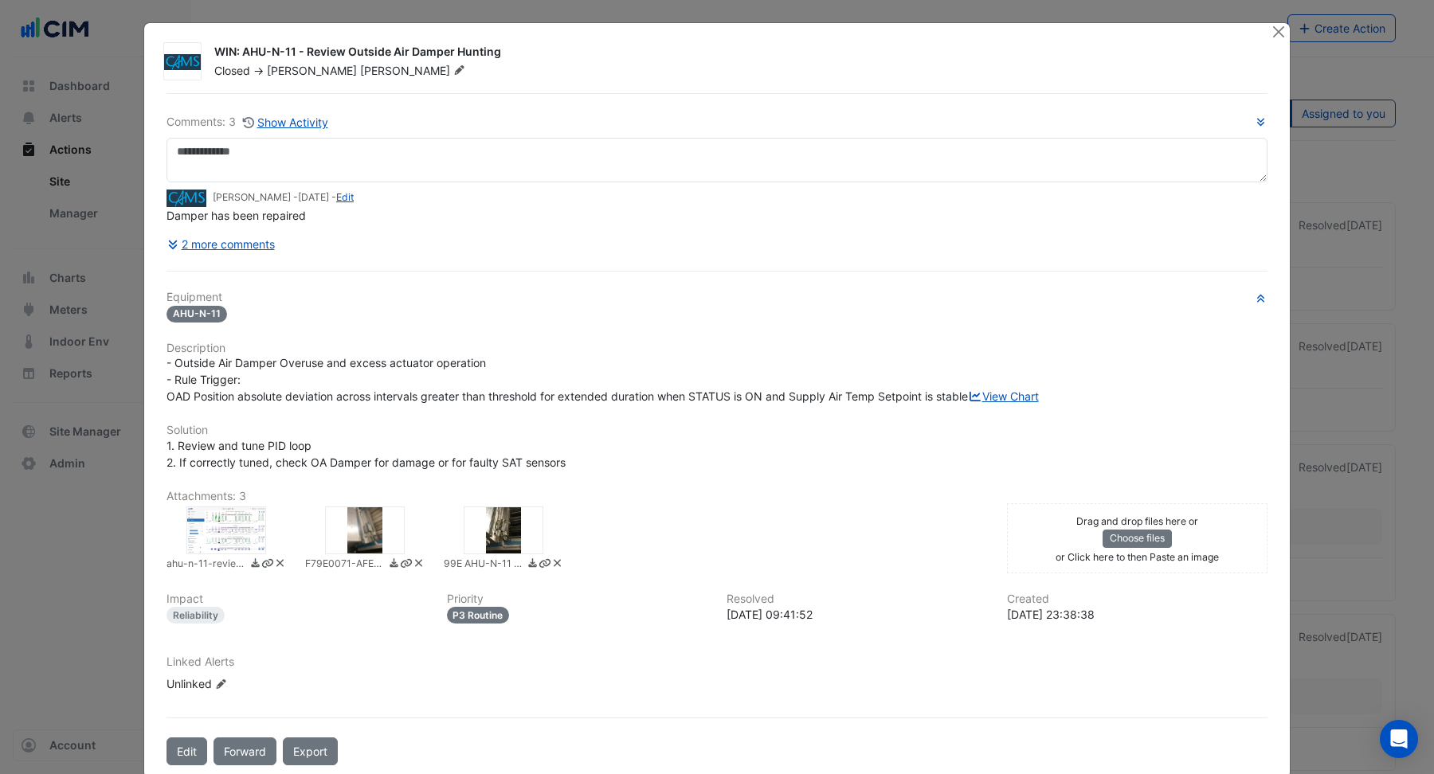
drag, startPoint x: 268, startPoint y: 196, endPoint x: 208, endPoint y: 196, distance: 60.5
click at [208, 196] on div "Mitch Baillie - 3 years and 11 months ago - Edit" at bounding box center [717, 198] width 1101 height 18
click at [1261, 127] on button "button" at bounding box center [1261, 122] width 14 height 16
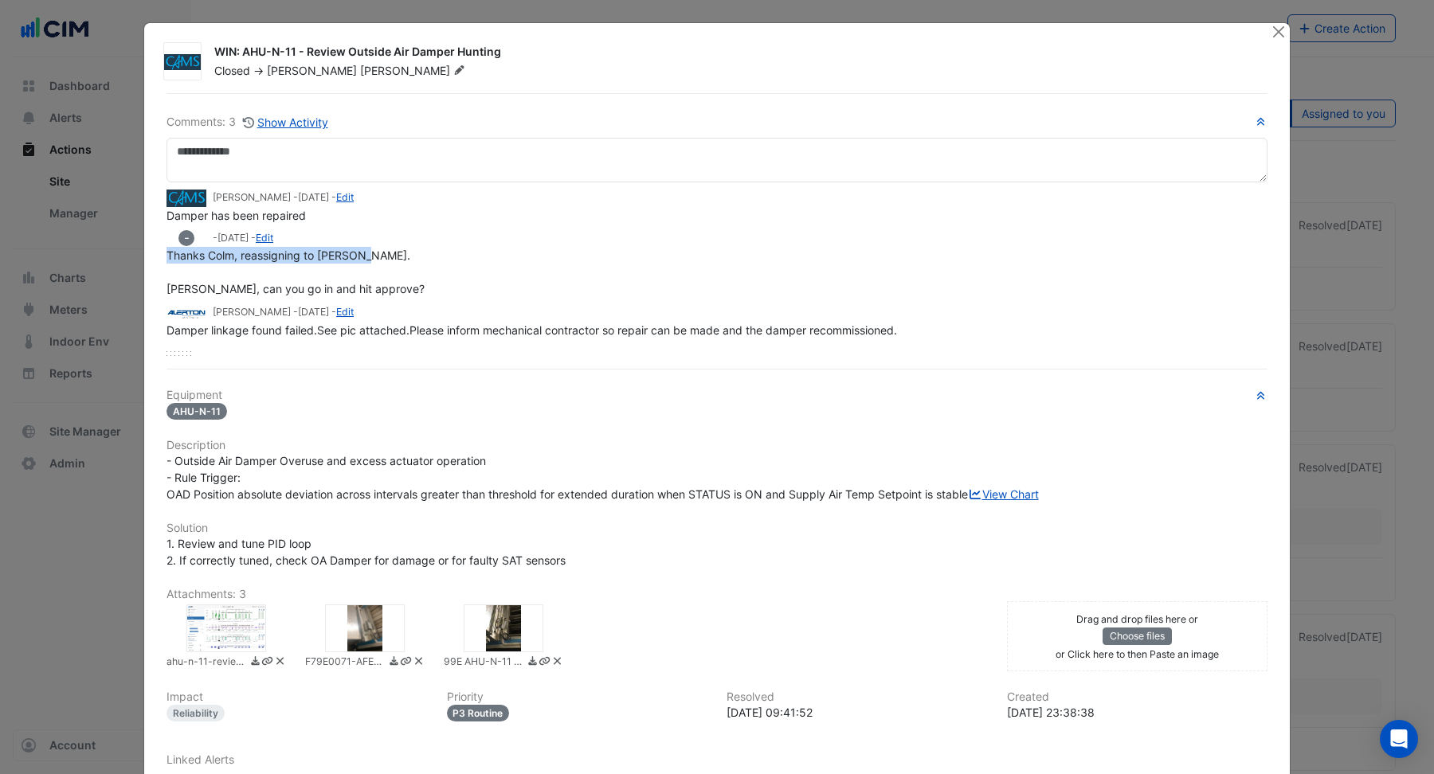
drag, startPoint x: 169, startPoint y: 254, endPoint x: 350, endPoint y: 261, distance: 181.0
click at [350, 261] on div "Thanks Colm, reassigning to Ethan. Nathan, can you go in and hit approve?" at bounding box center [717, 272] width 1101 height 50
click at [968, 501] on link "View Chart" at bounding box center [1003, 495] width 71 height 14
click at [505, 640] on div at bounding box center [504, 629] width 80 height 48
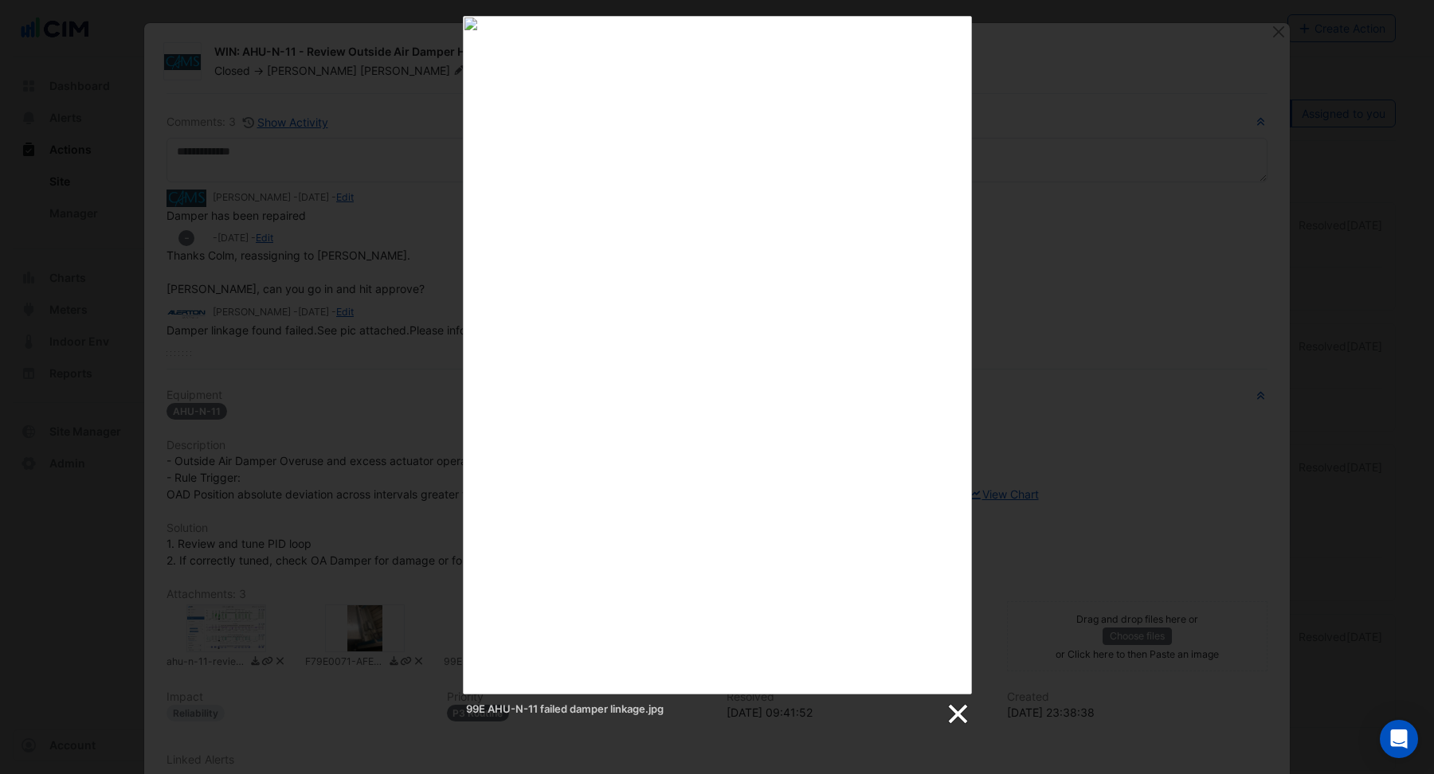
click at [953, 714] on link at bounding box center [957, 715] width 24 height 24
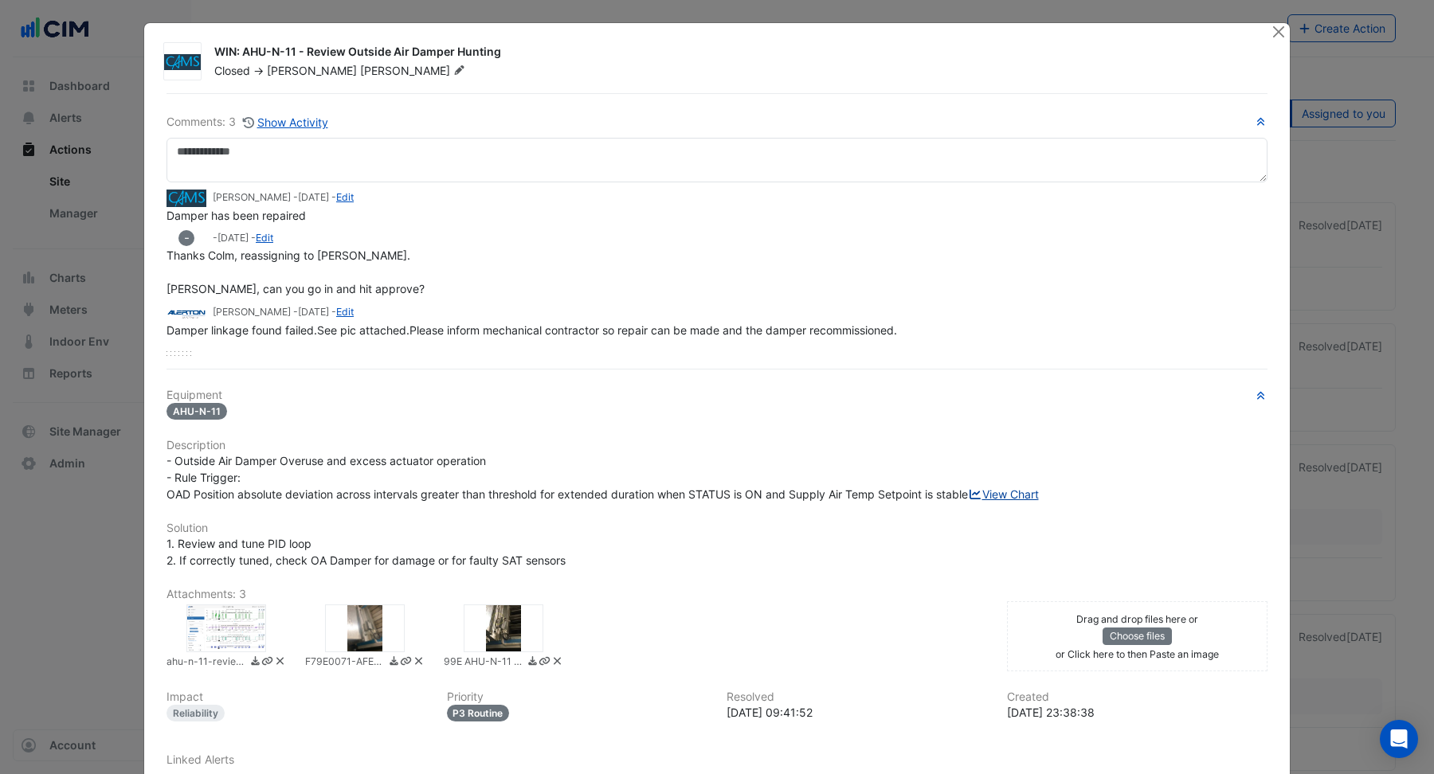
click at [968, 501] on link "View Chart" at bounding box center [1003, 495] width 71 height 14
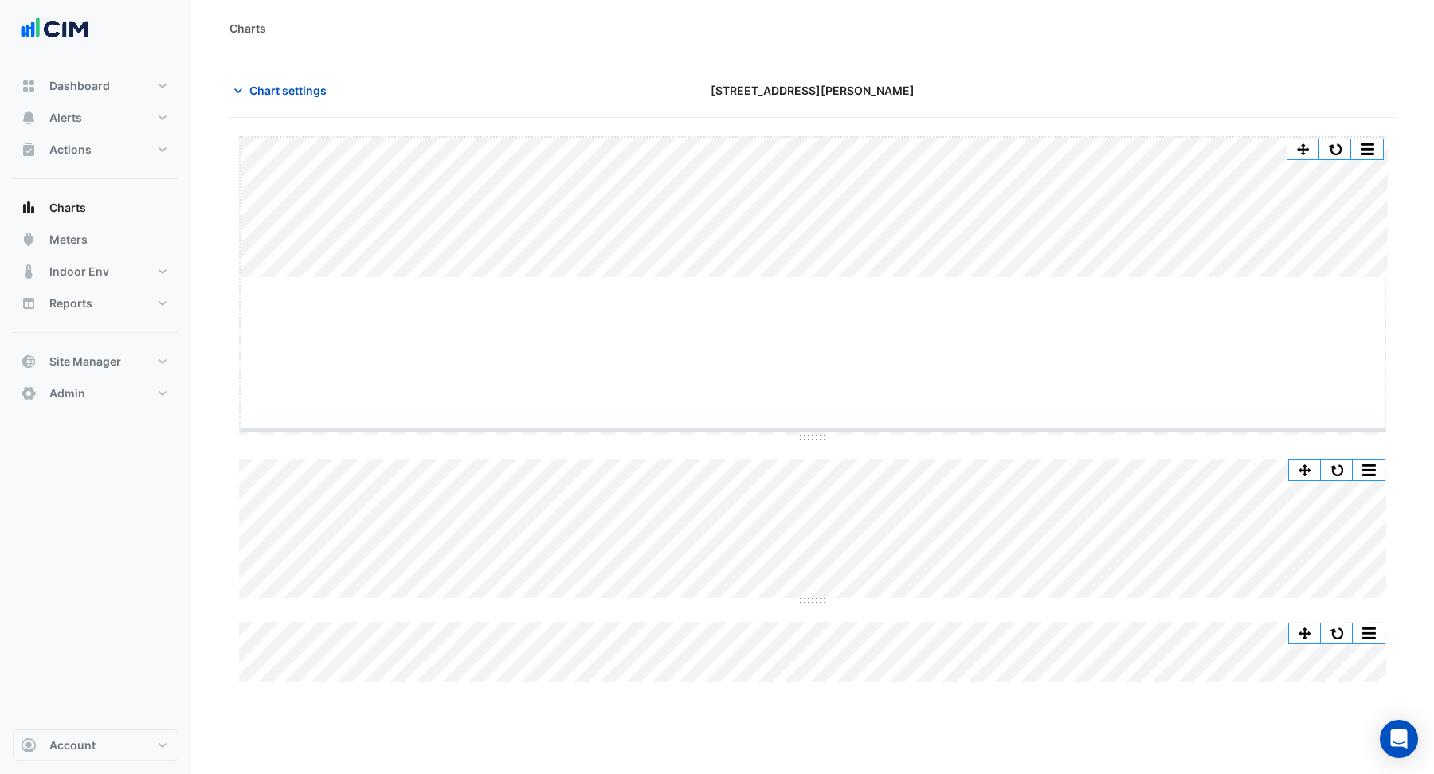
drag, startPoint x: 813, startPoint y: 276, endPoint x: 794, endPoint y: 429, distance: 153.3
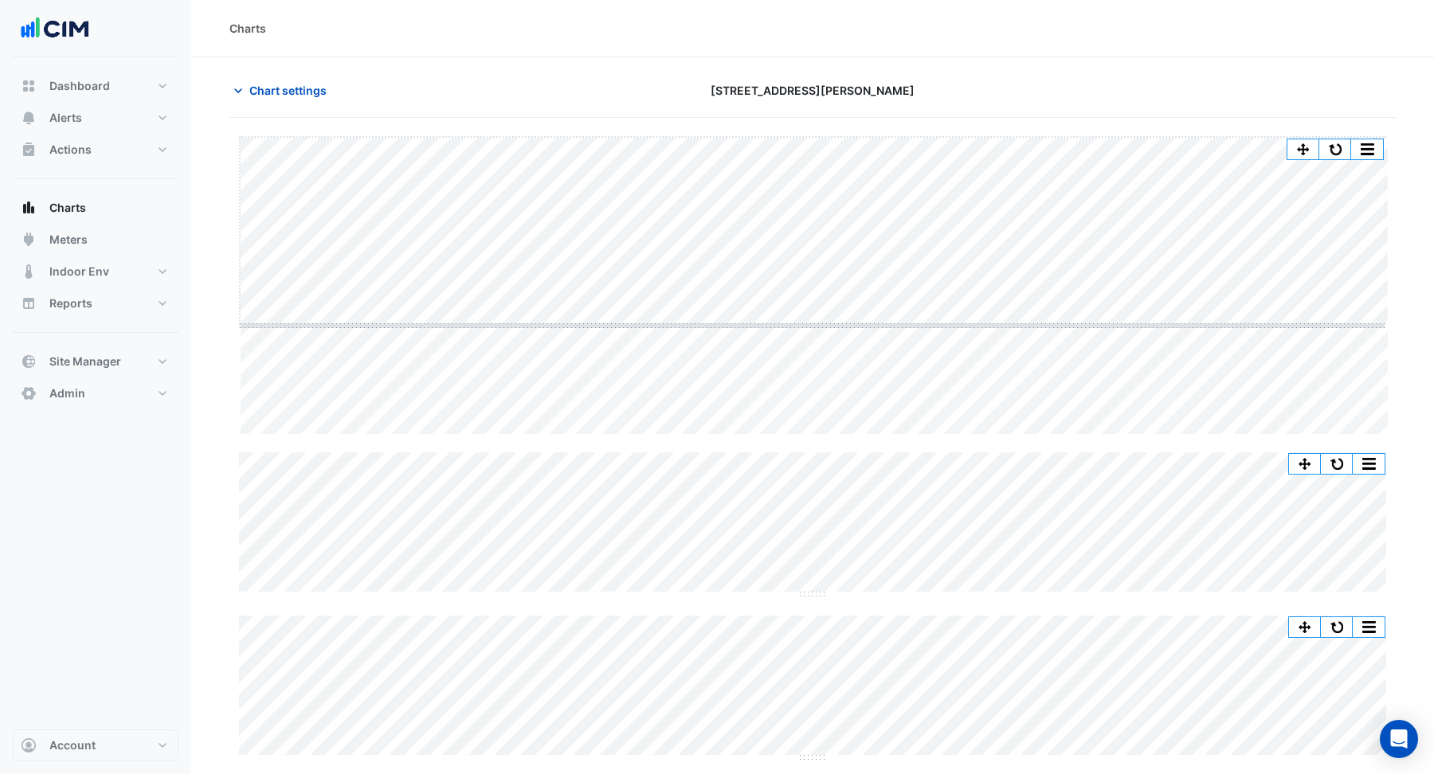
drag, startPoint x: 806, startPoint y: 436, endPoint x: 804, endPoint y: 327, distance: 109.2
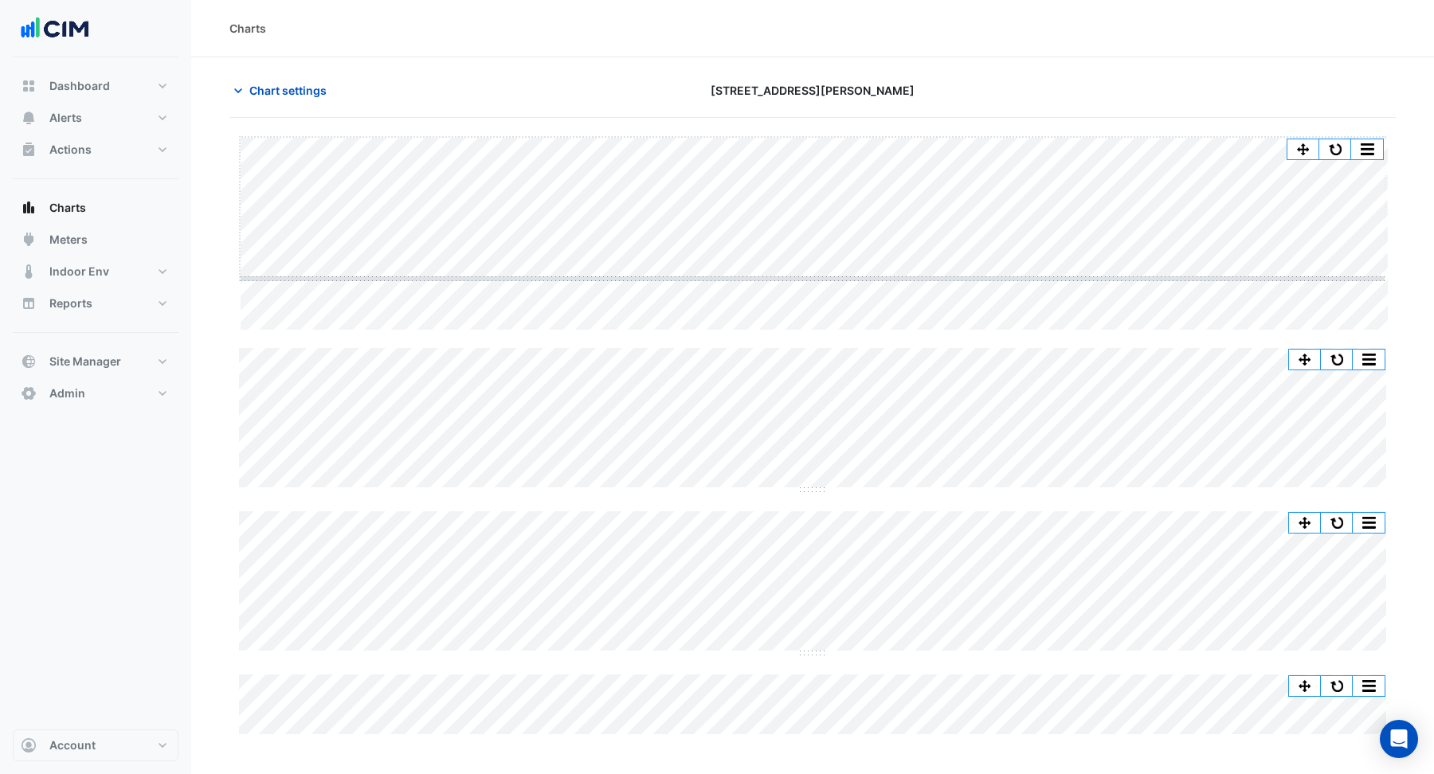
drag, startPoint x: 809, startPoint y: 329, endPoint x: 809, endPoint y: 276, distance: 52.6
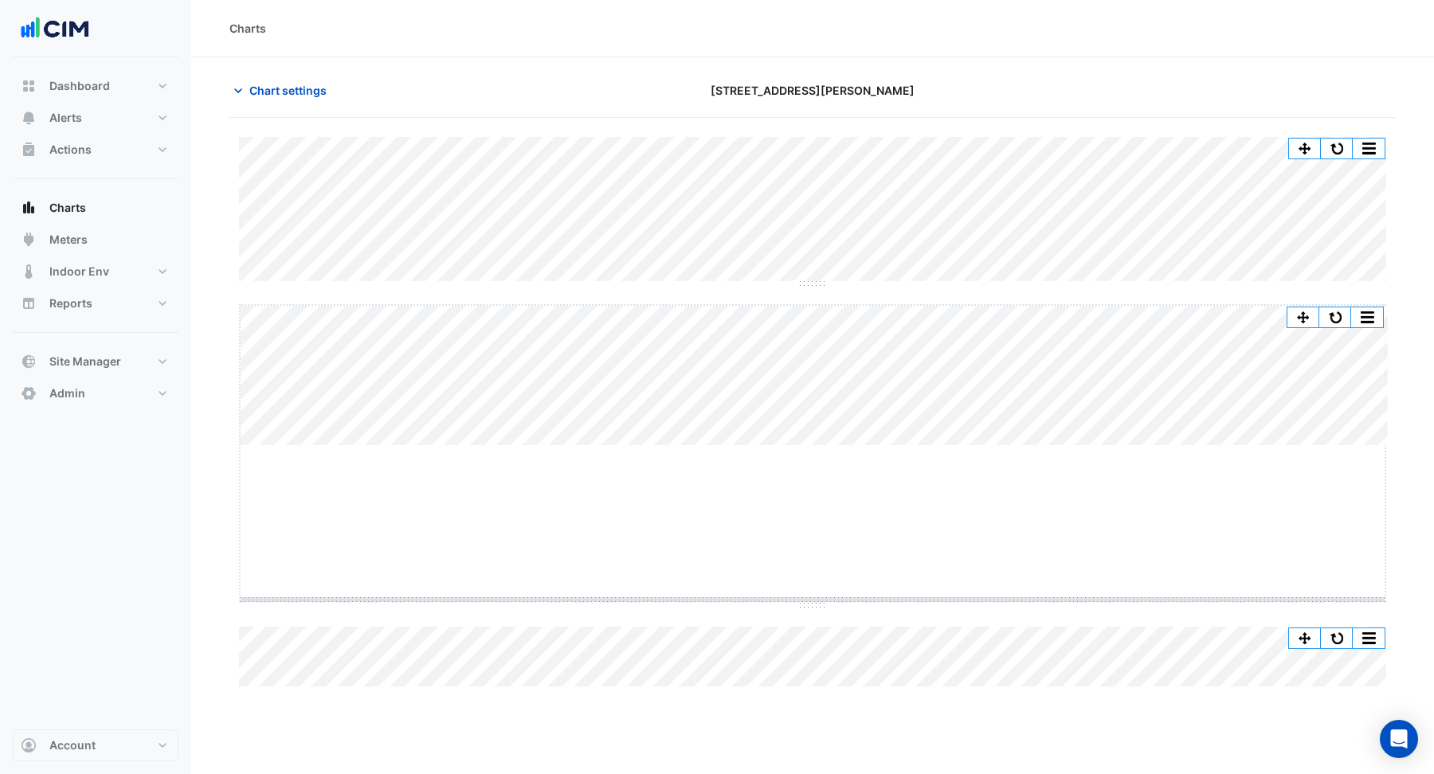
drag, startPoint x: 801, startPoint y: 445, endPoint x: 799, endPoint y: 598, distance: 152.2
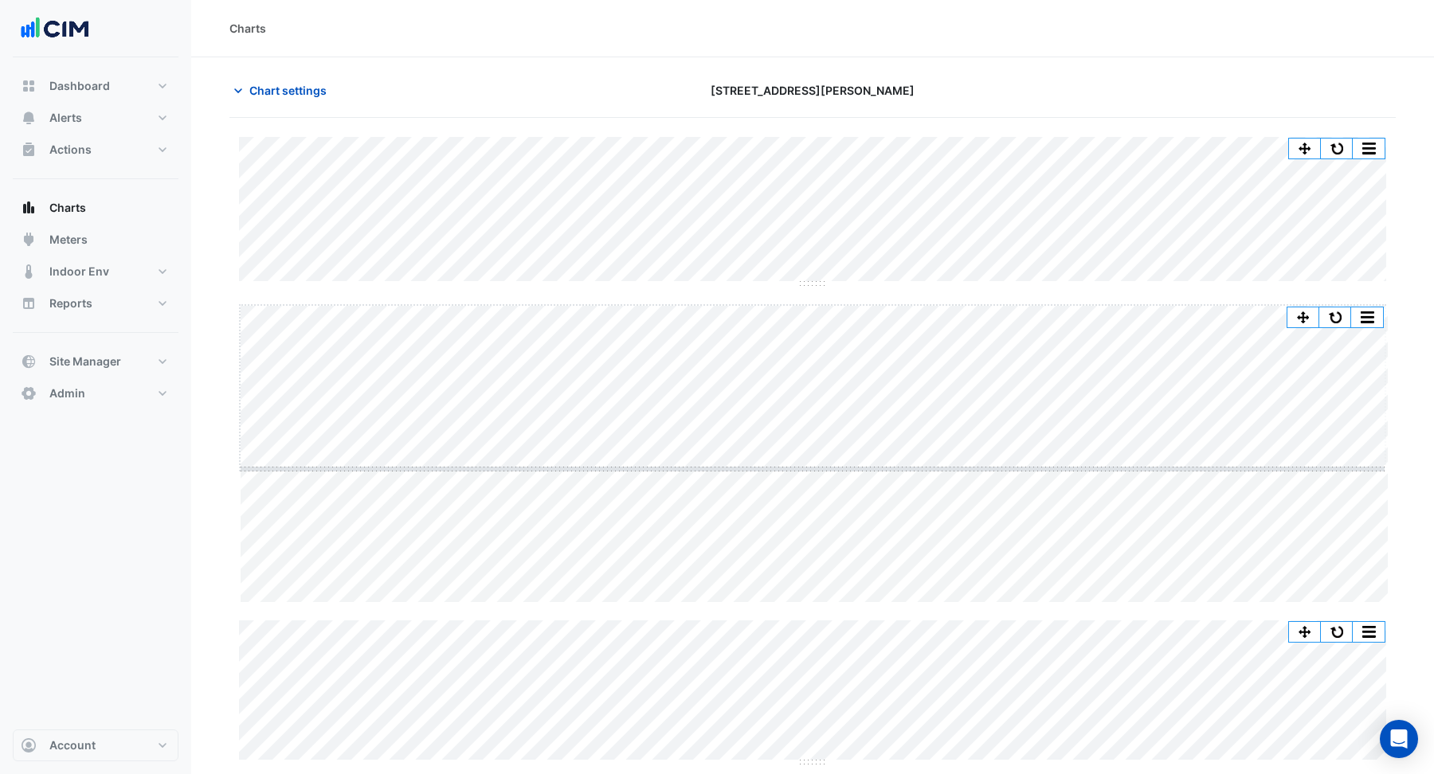
drag, startPoint x: 815, startPoint y: 601, endPoint x: 797, endPoint y: 445, distance: 156.3
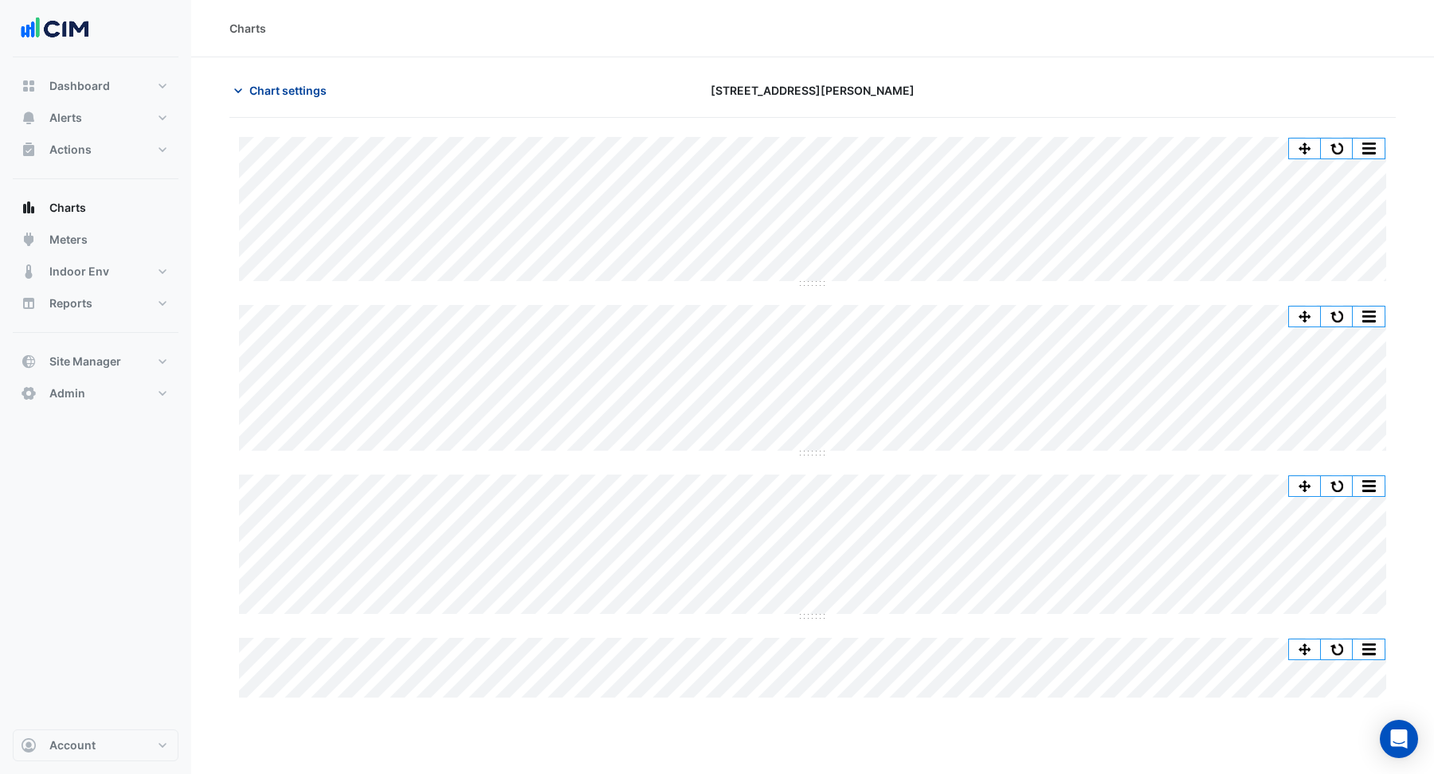
click at [272, 90] on span "Chart settings" at bounding box center [287, 90] width 77 height 17
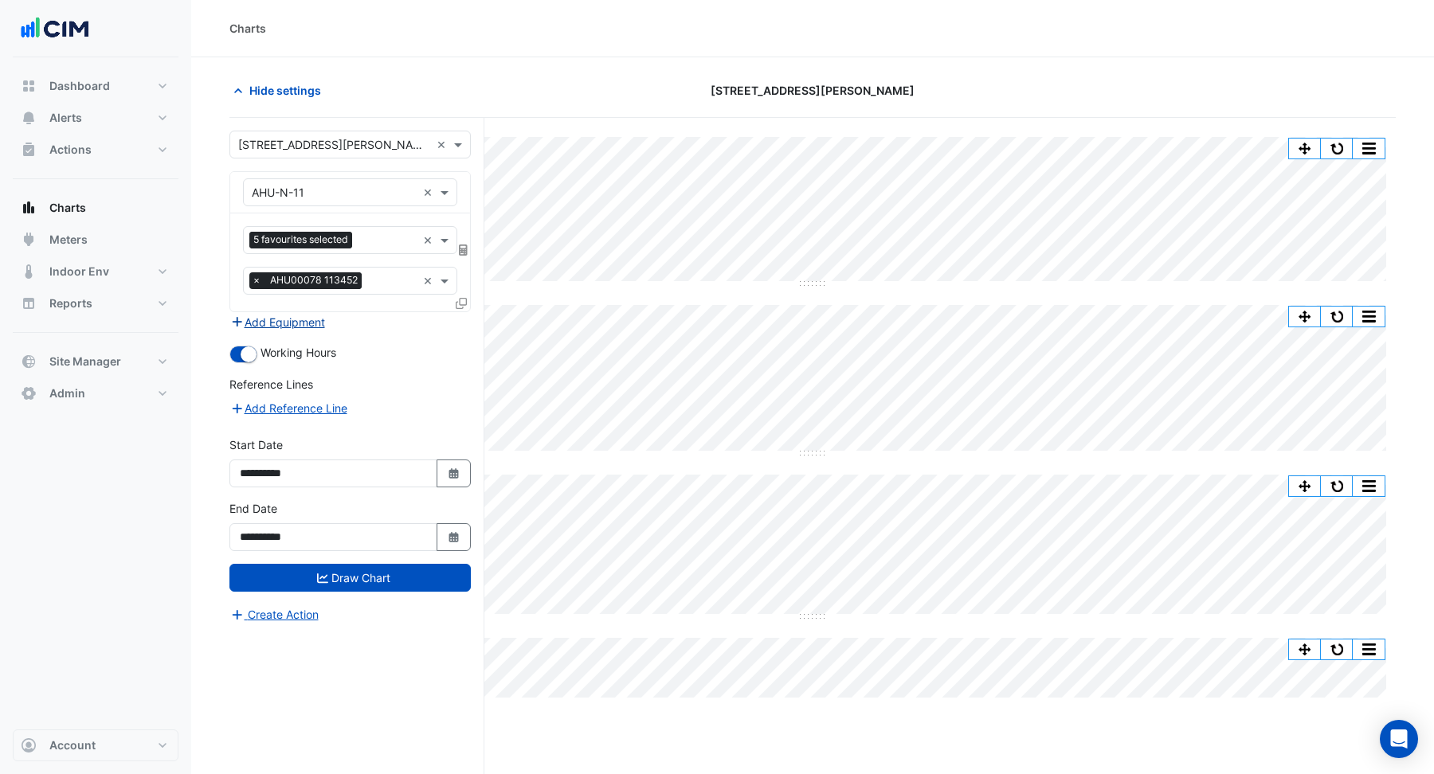
click at [288, 321] on button "Add Equipment" at bounding box center [277, 322] width 96 height 18
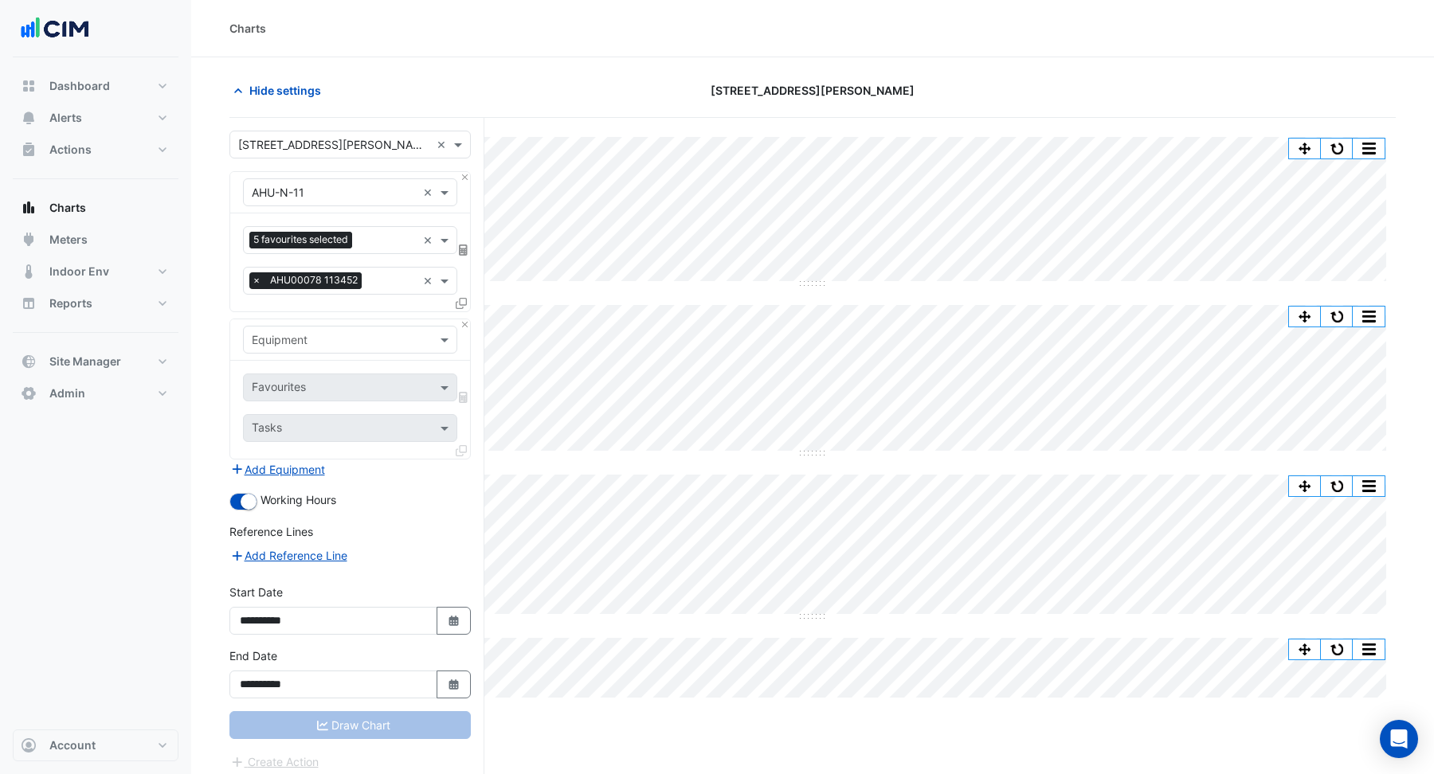
click at [292, 342] on input "text" at bounding box center [334, 340] width 165 height 17
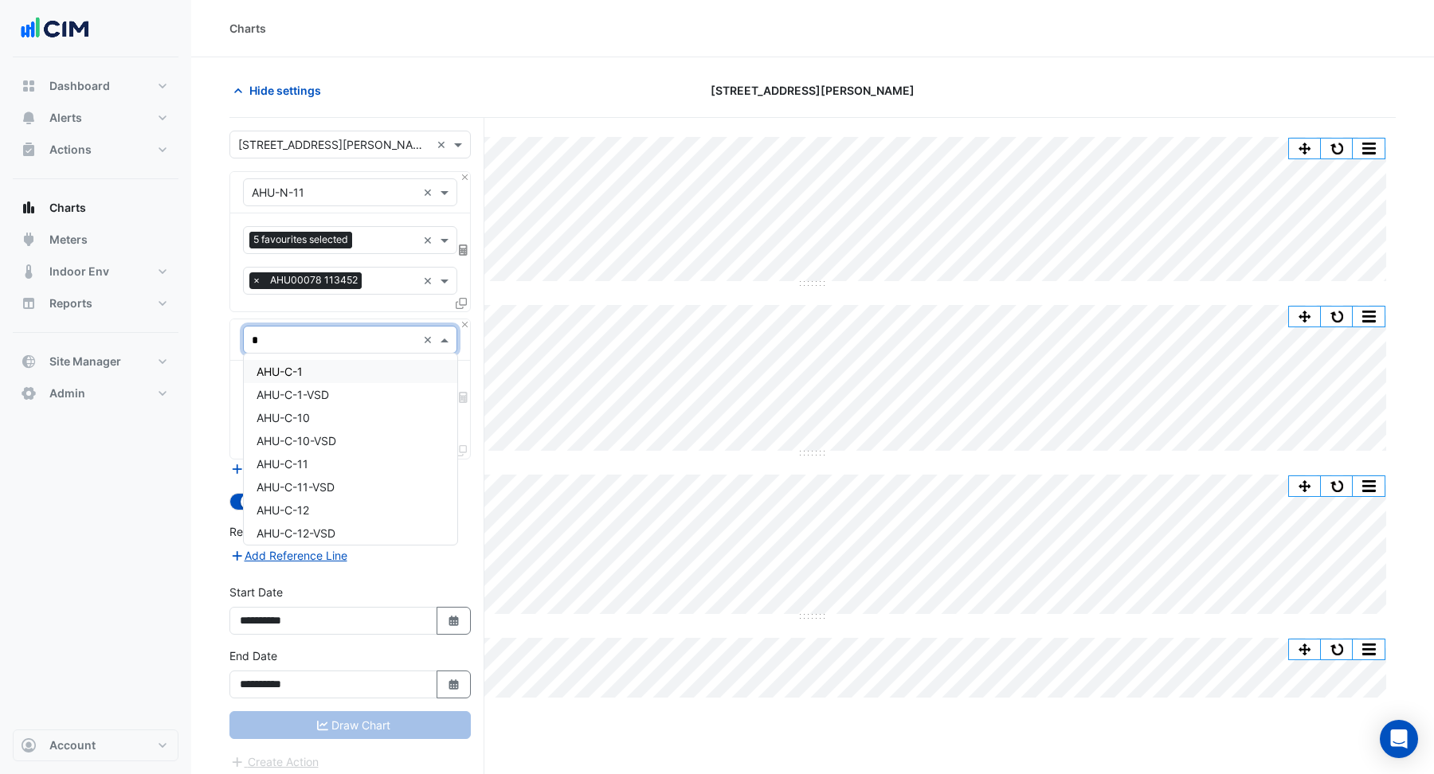
type input "**"
click at [295, 375] on div "CH-01" at bounding box center [351, 371] width 214 height 23
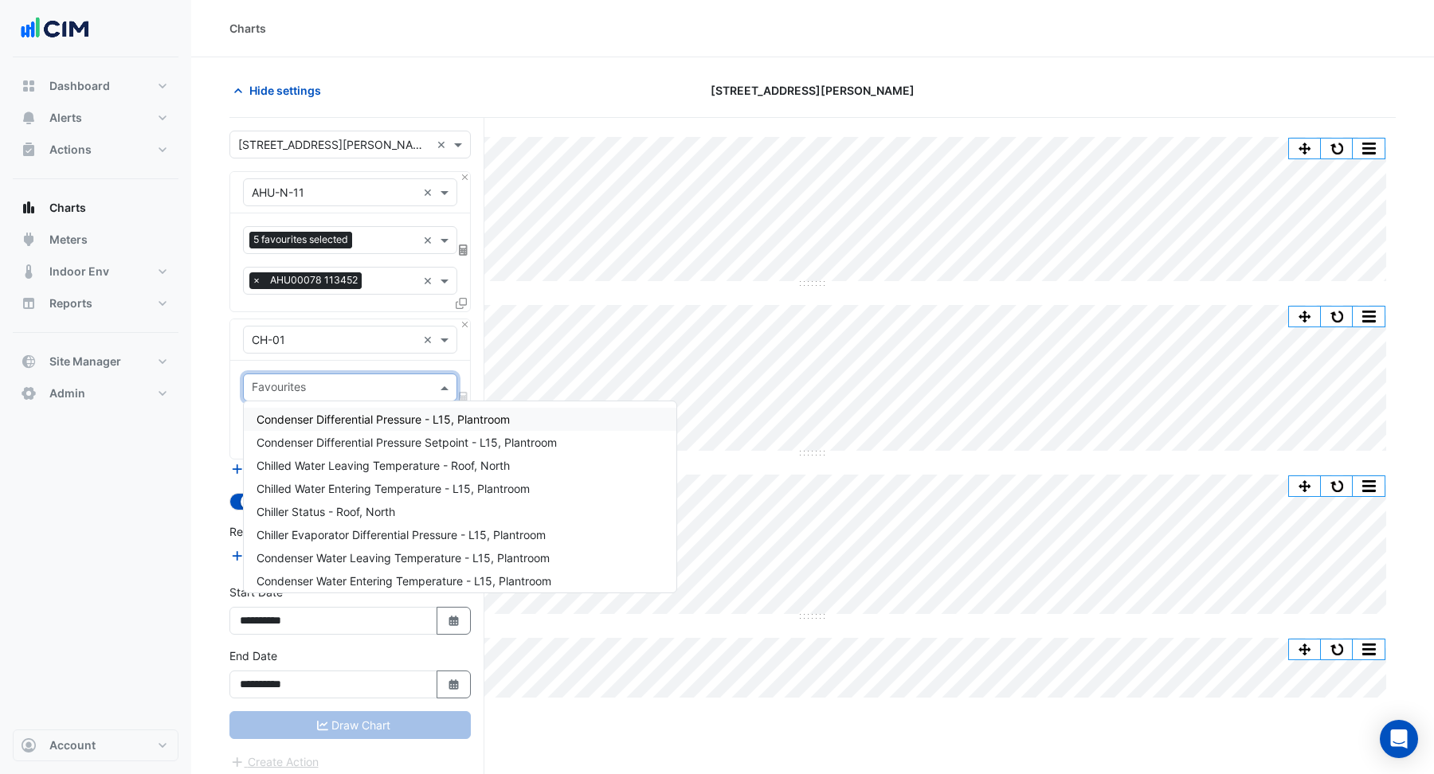
click at [305, 386] on input "text" at bounding box center [341, 389] width 178 height 17
click at [362, 468] on span "Chilled Water Leaving Temperature - Roof, North" at bounding box center [383, 466] width 253 height 14
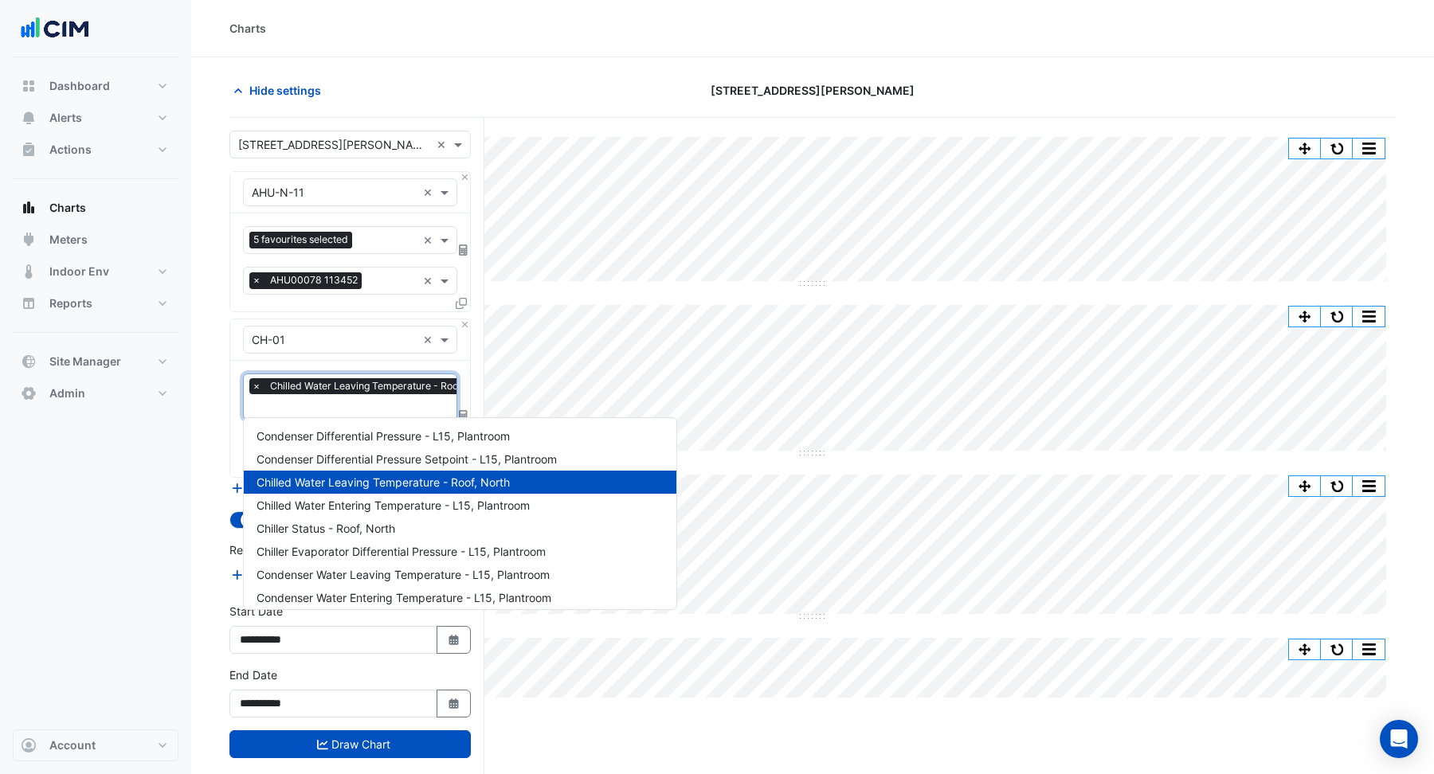
click at [308, 400] on input "text" at bounding box center [375, 408] width 247 height 17
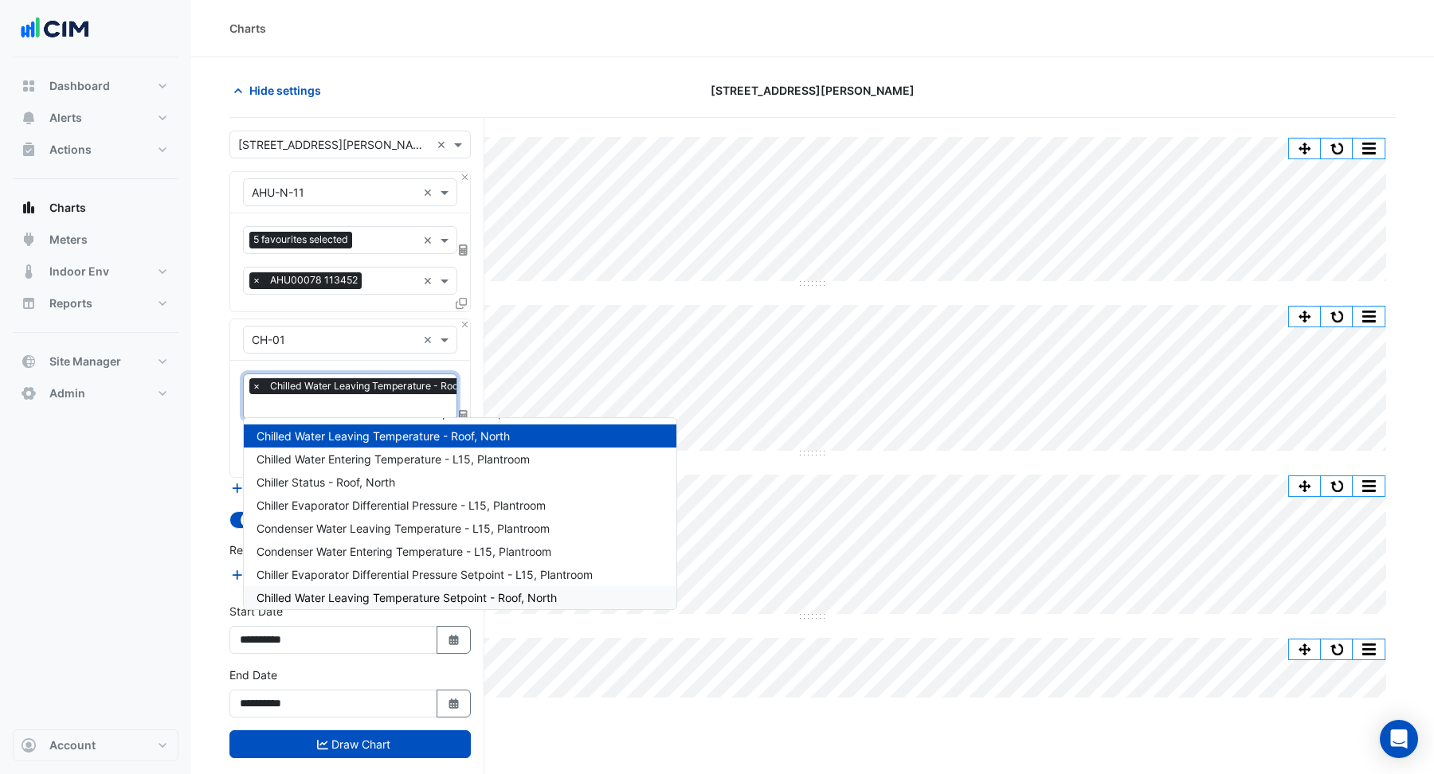
scroll to position [26, 0]
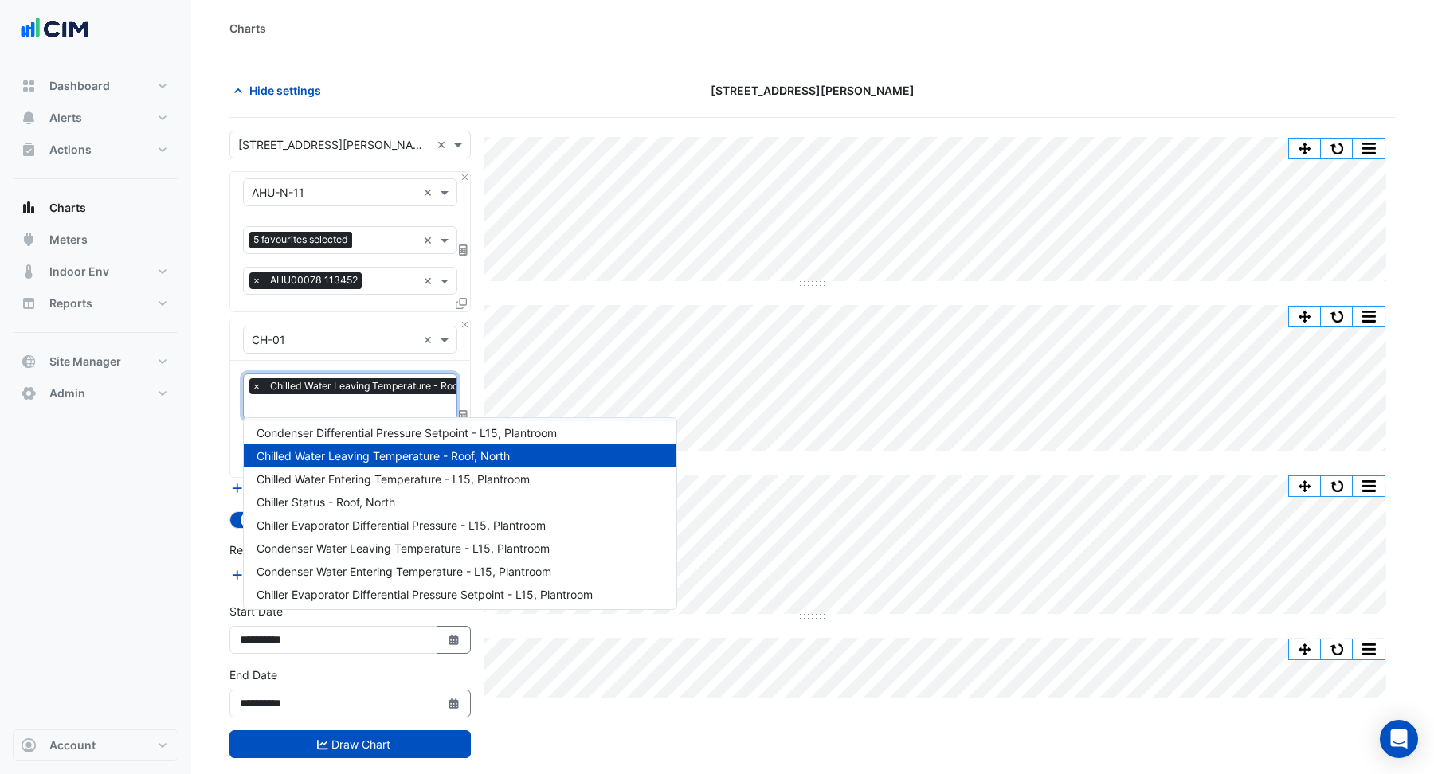
click at [355, 400] on input "text" at bounding box center [375, 408] width 247 height 17
click at [225, 386] on section "Hide settings 99 Elizabeth St Split All Split None Print Save as JPEG Save as P…" at bounding box center [812, 446] width 1243 height 778
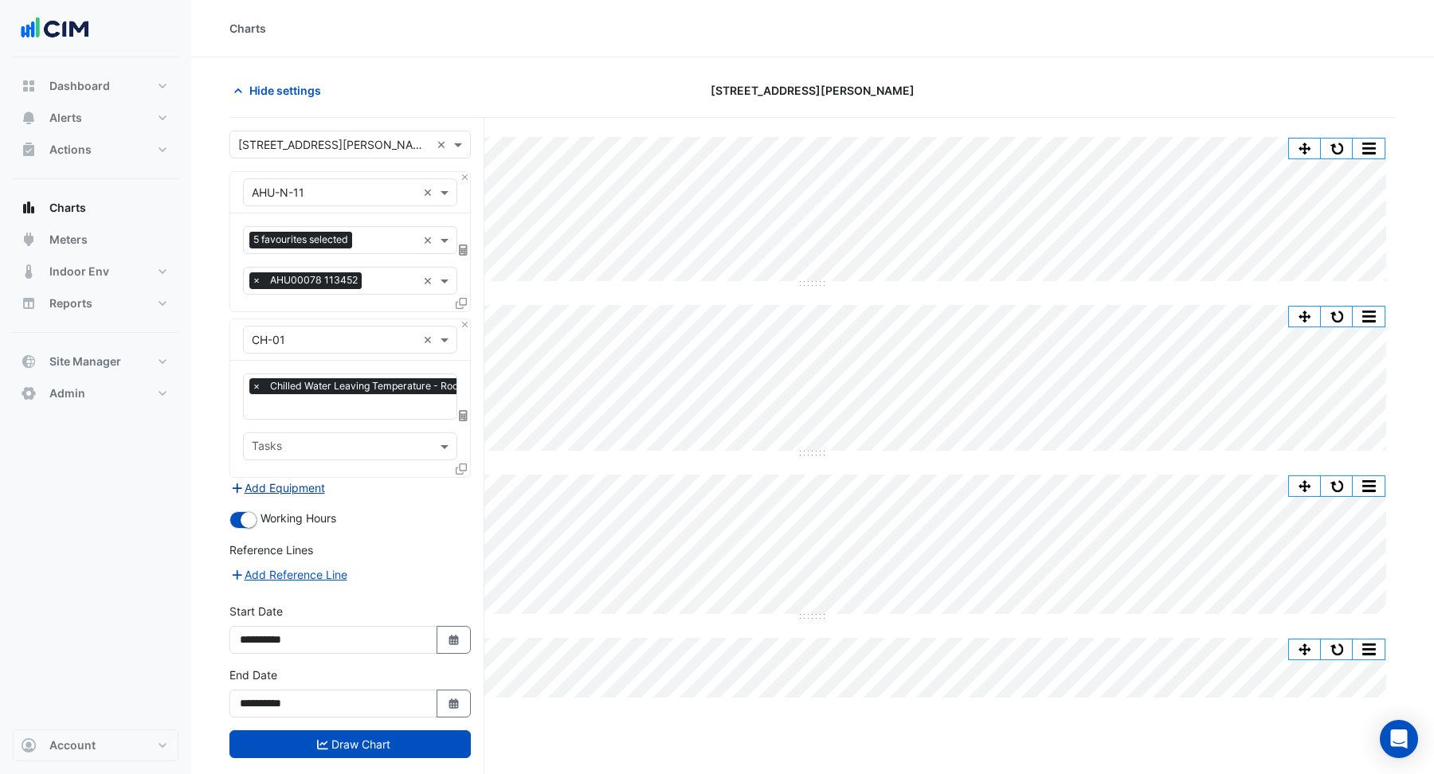
click at [283, 484] on button "Add Equipment" at bounding box center [277, 488] width 96 height 18
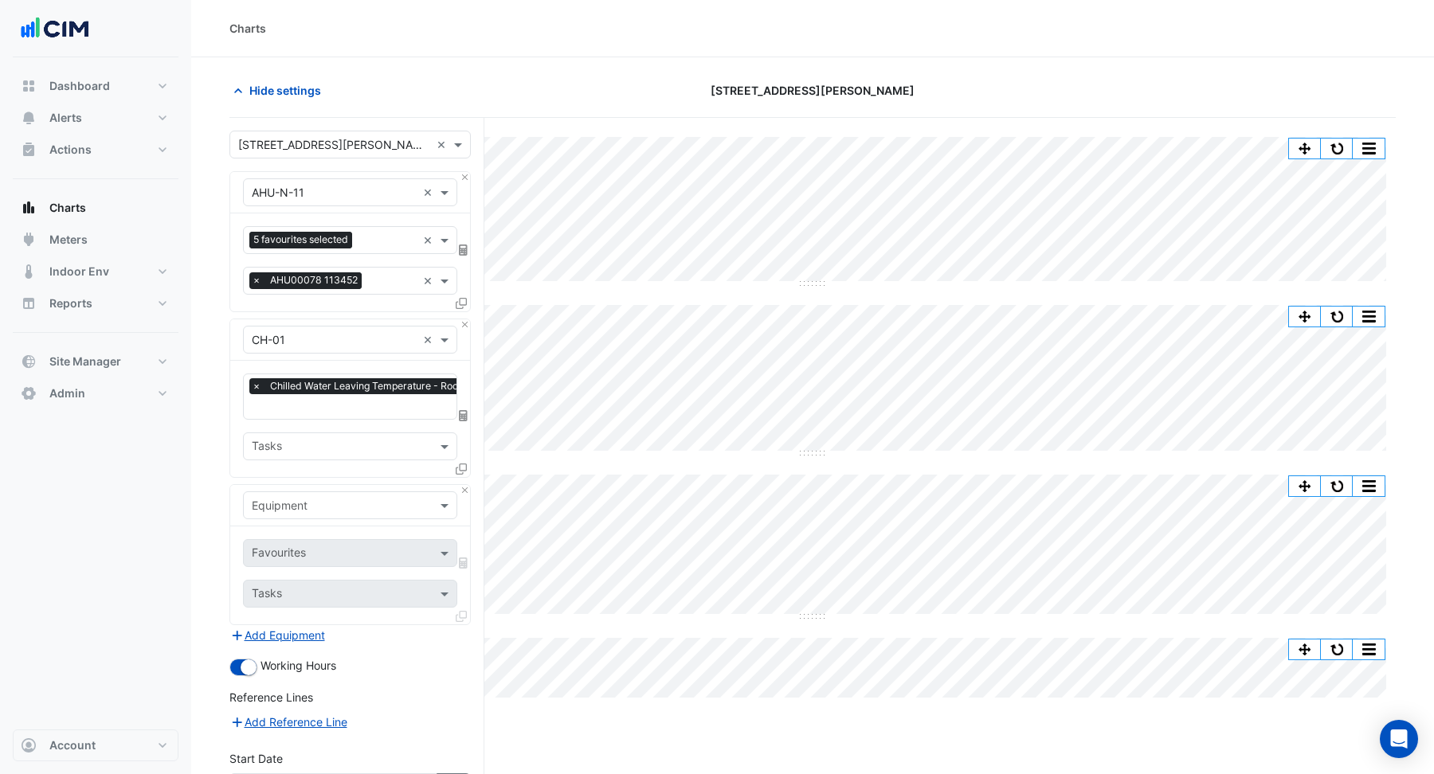
click at [274, 501] on input "text" at bounding box center [334, 506] width 165 height 17
type input "*****"
click at [265, 539] on span "Weather" at bounding box center [278, 535] width 43 height 14
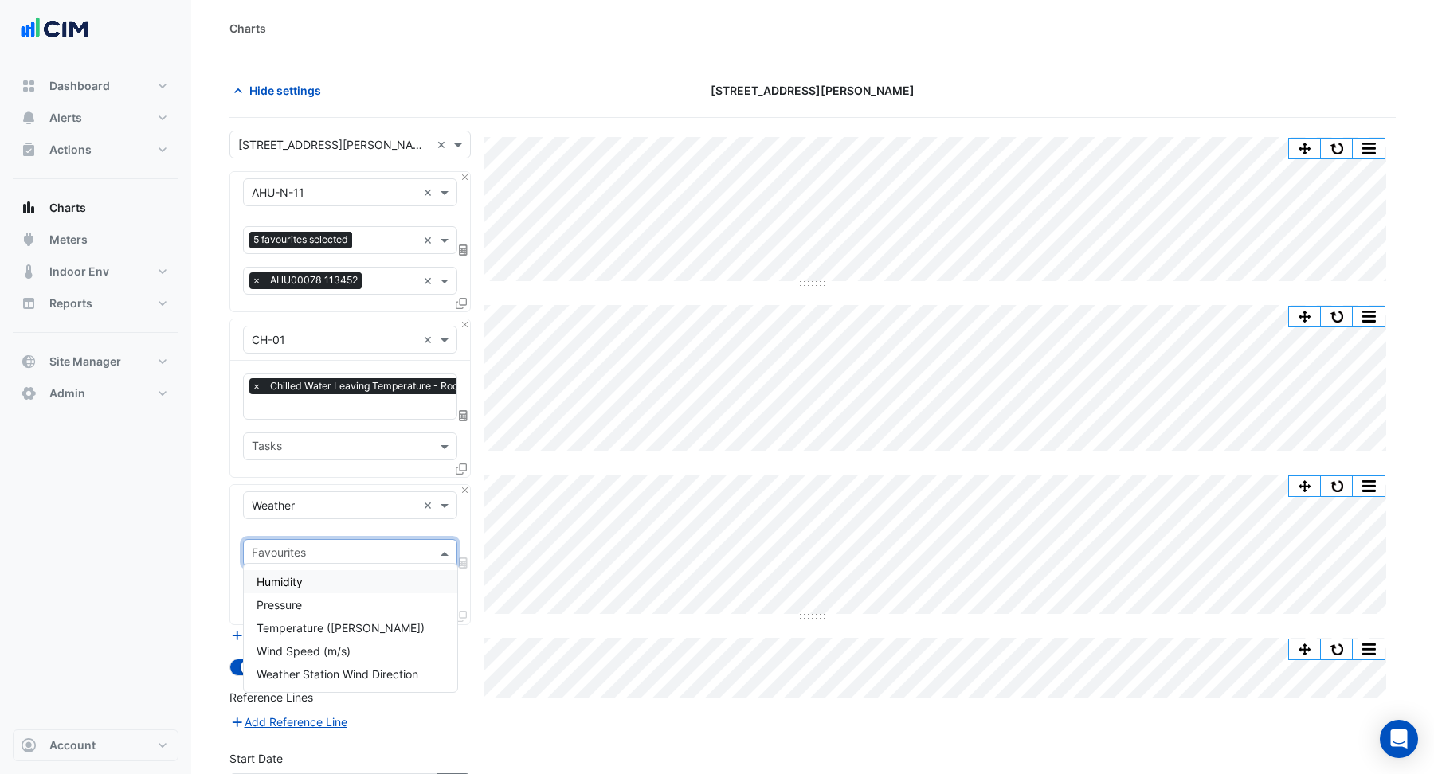
click at [285, 548] on input "text" at bounding box center [341, 555] width 178 height 17
click at [291, 622] on span "Temperature (Celcius)" at bounding box center [341, 628] width 168 height 14
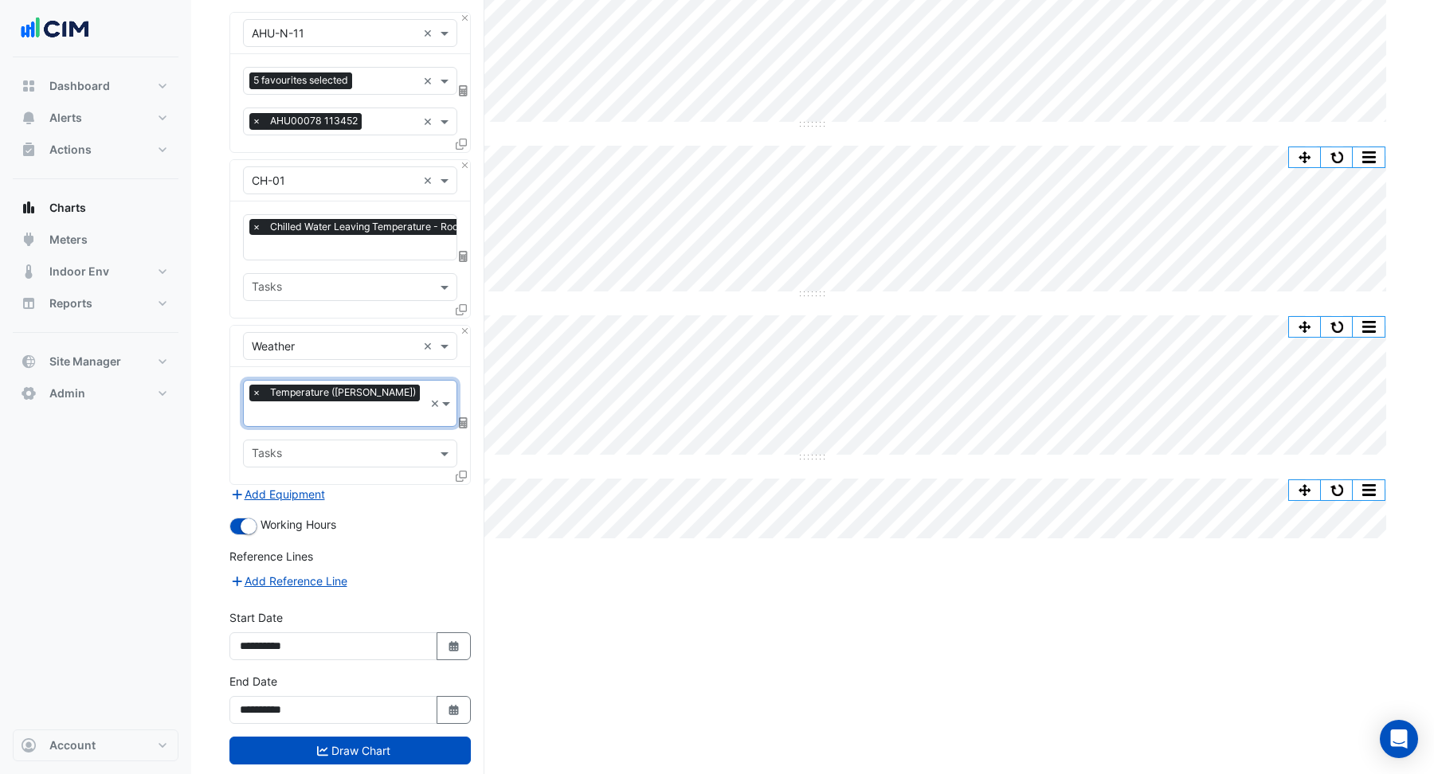
scroll to position [165, 0]
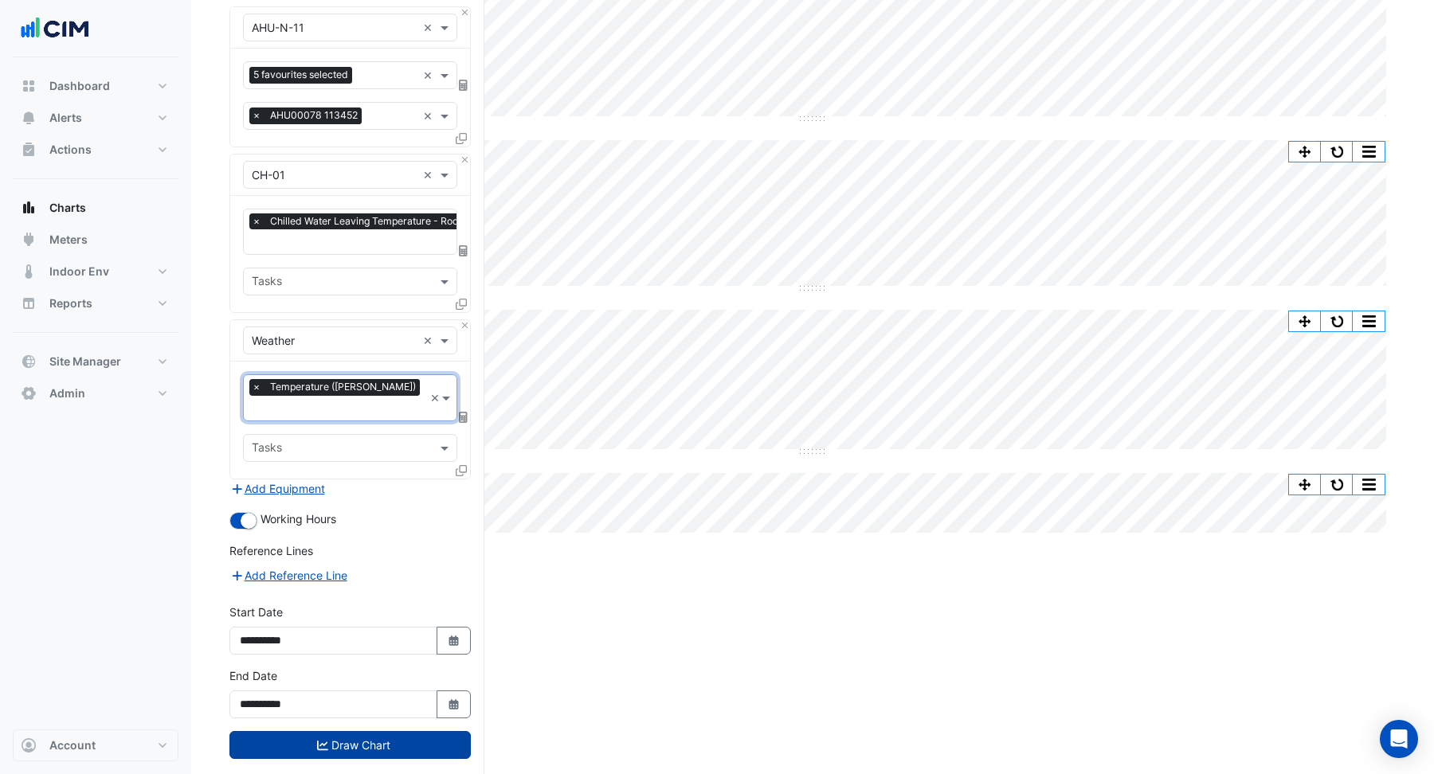
click at [341, 731] on button "Draw Chart" at bounding box center [349, 745] width 241 height 28
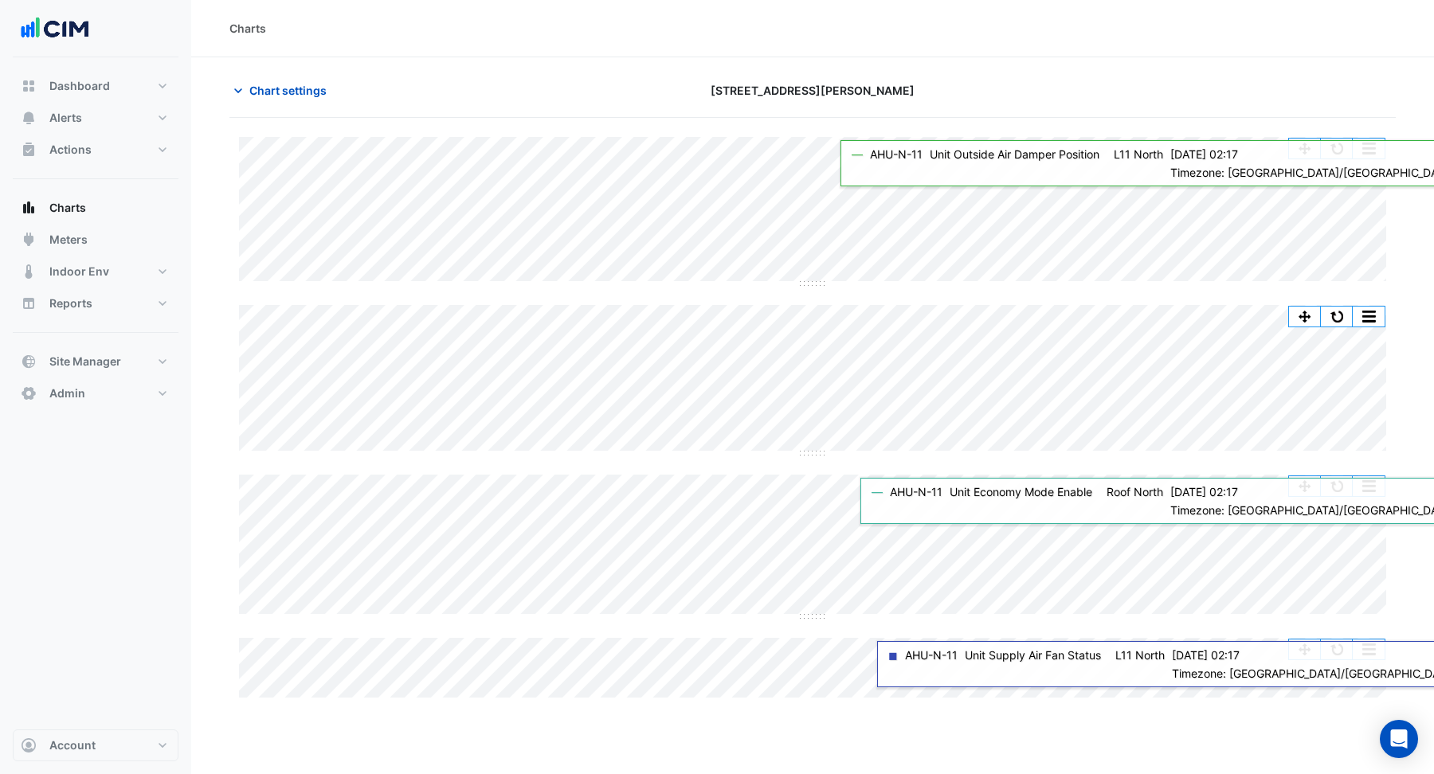
click at [1374, 325] on div "Split by Equip Split All Split None Print Save as JPEG Save as PNG Pivot Data T…" at bounding box center [1336, 317] width 97 height 22
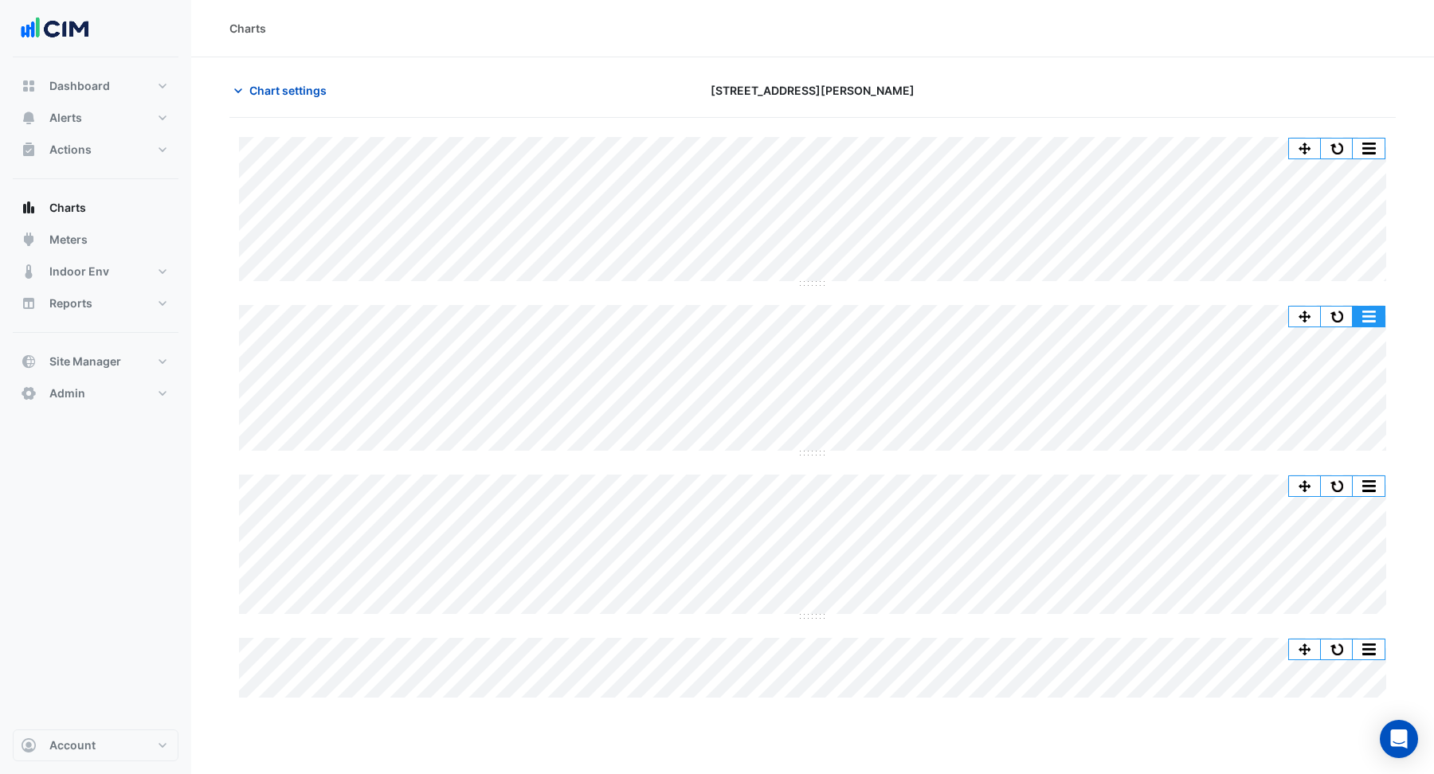
click at [1371, 313] on button "button" at bounding box center [1369, 317] width 32 height 20
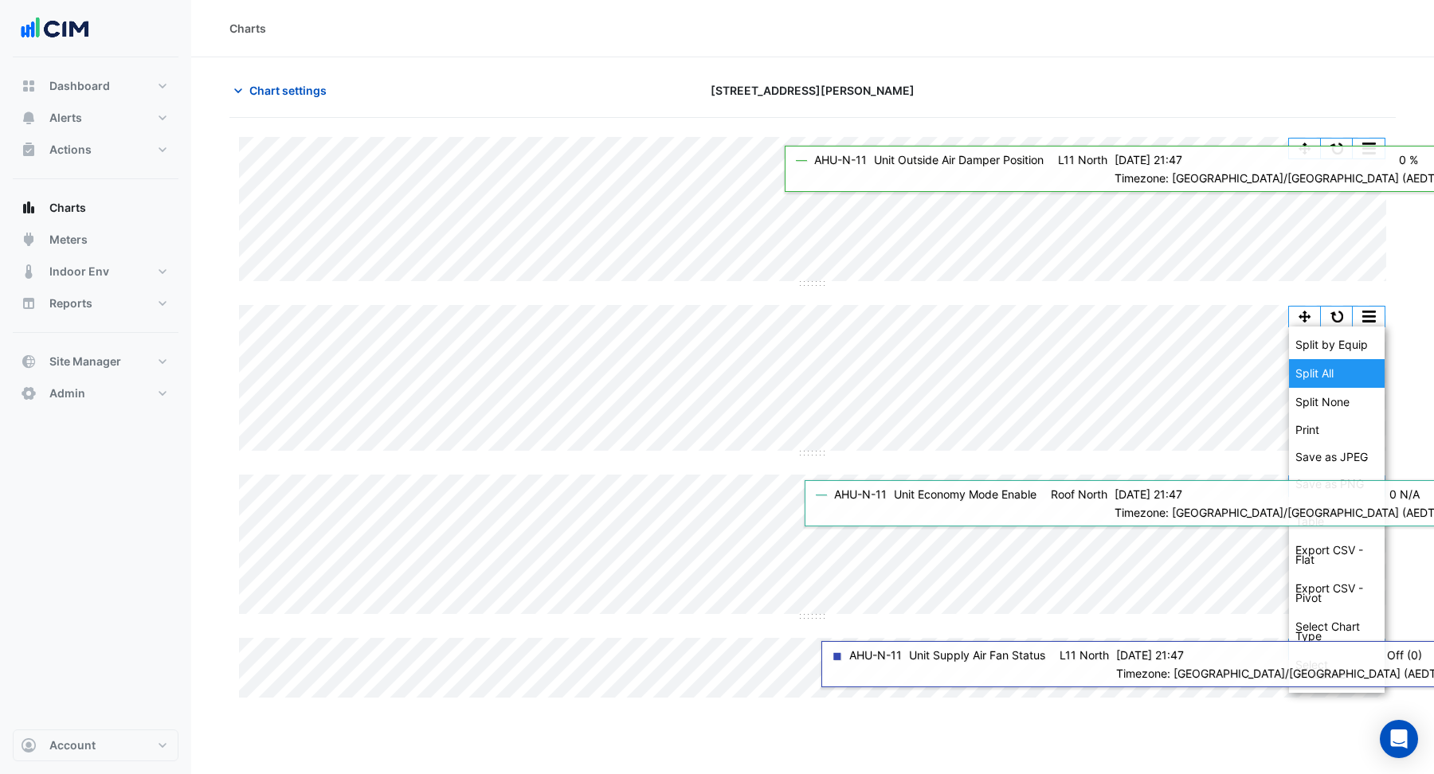
click at [1319, 367] on div "Split All" at bounding box center [1337, 373] width 96 height 29
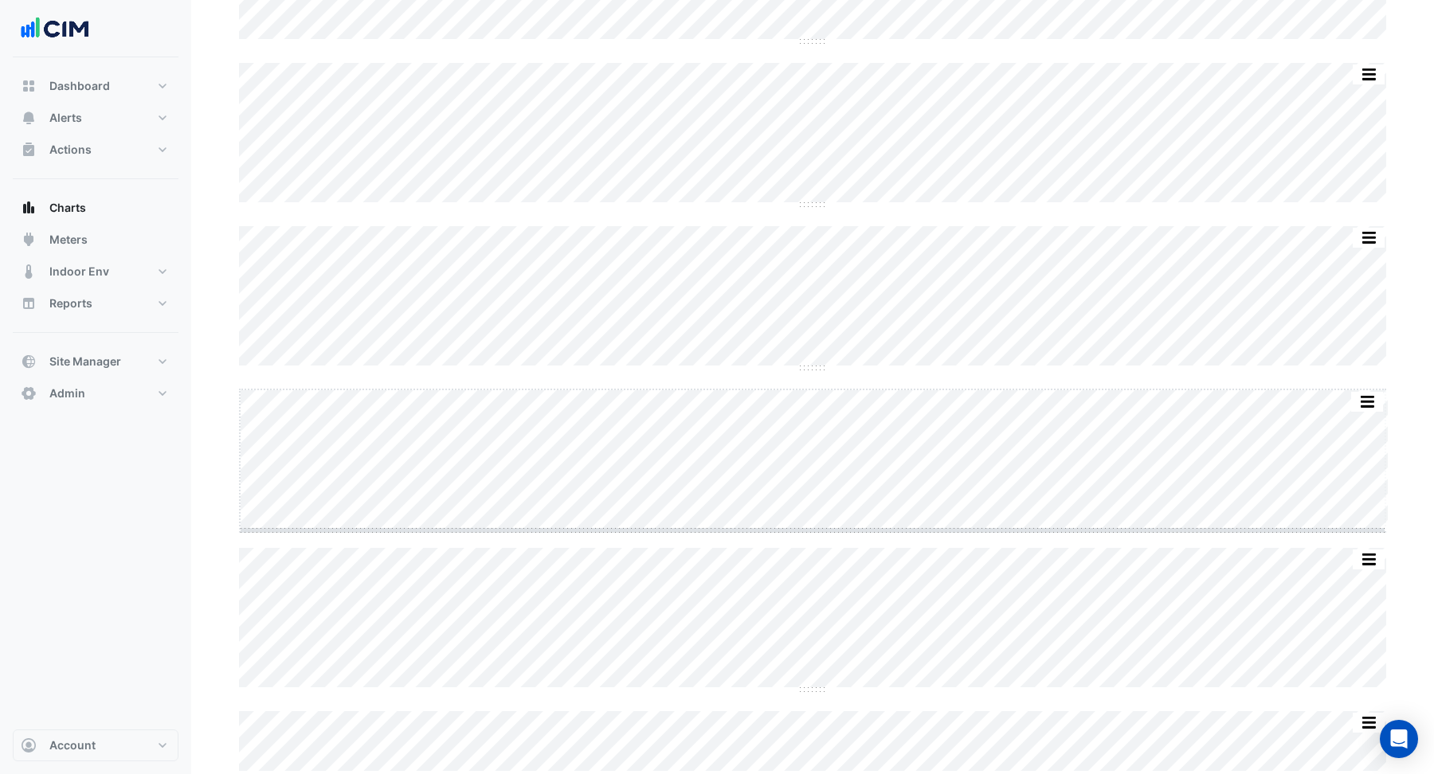
scroll to position [399, 0]
drag, startPoint x: 816, startPoint y: 524, endPoint x: 807, endPoint y: 603, distance: 79.4
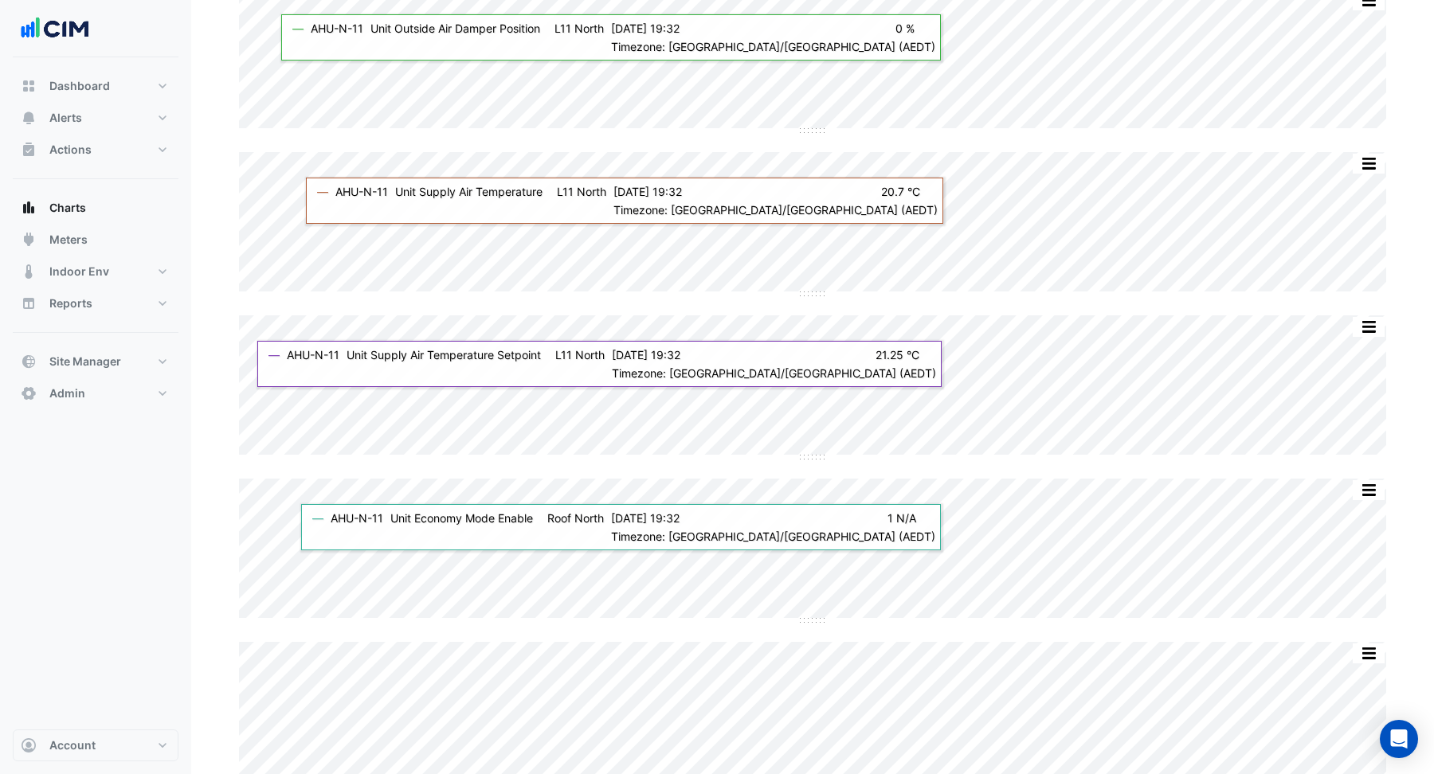
scroll to position [0, 0]
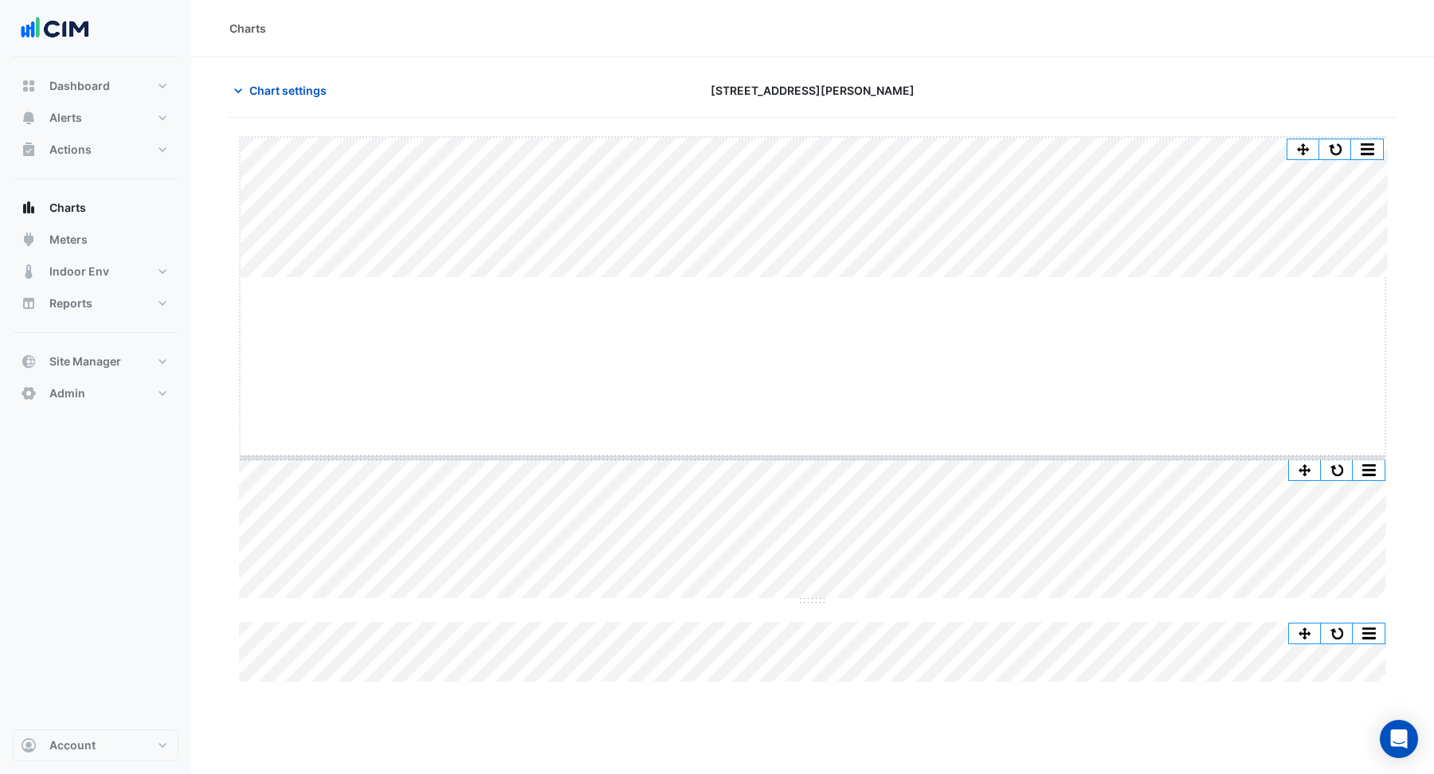
drag, startPoint x: 814, startPoint y: 276, endPoint x: 792, endPoint y: 457, distance: 181.4
